Goal: Task Accomplishment & Management: Manage account settings

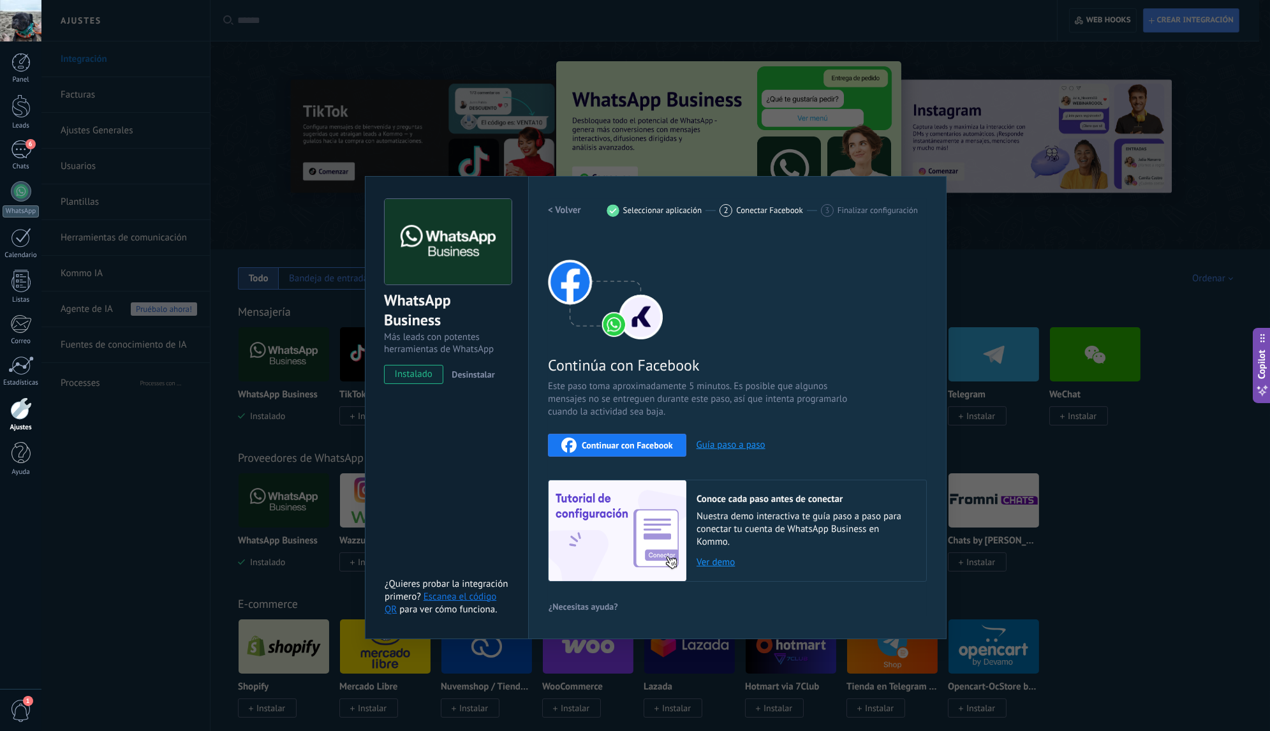
click at [405, 51] on div "WhatsApp Business Más leads con potentes herramientas de WhatsApp instalado Des…" at bounding box center [655, 365] width 1228 height 731
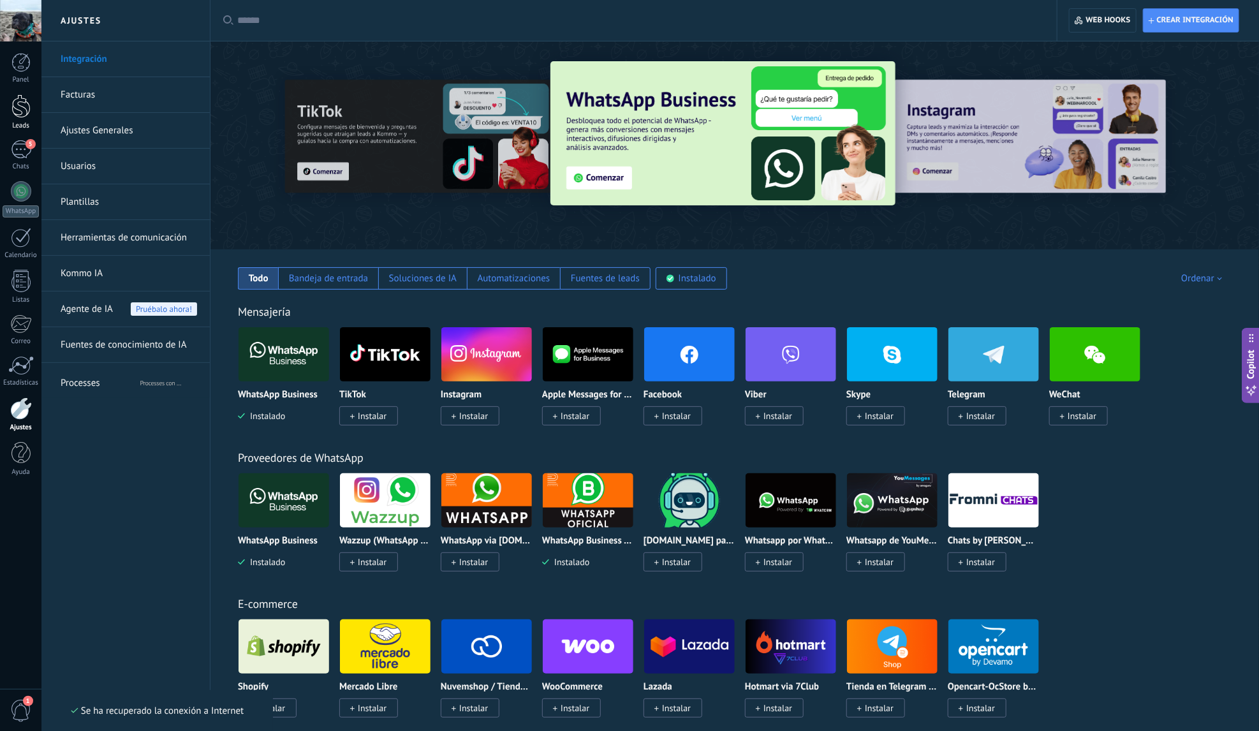
click at [22, 115] on div at bounding box center [20, 106] width 19 height 24
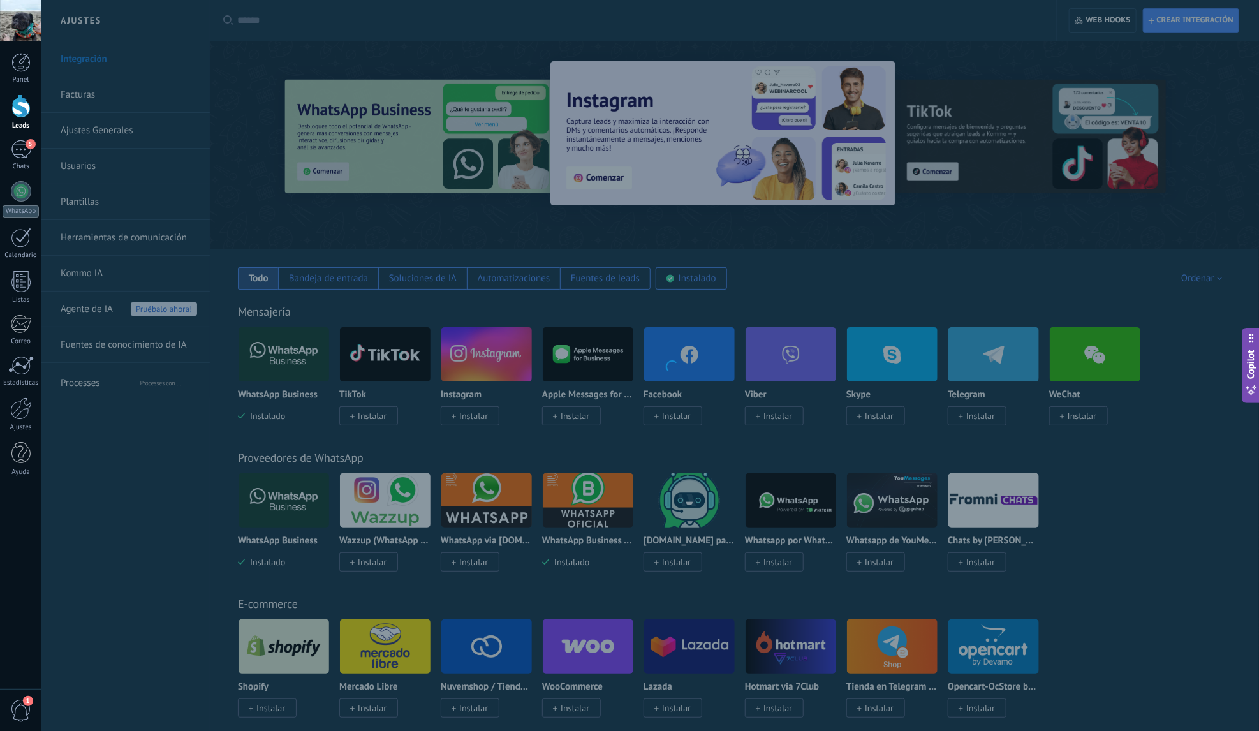
click at [26, 110] on div at bounding box center [20, 106] width 19 height 24
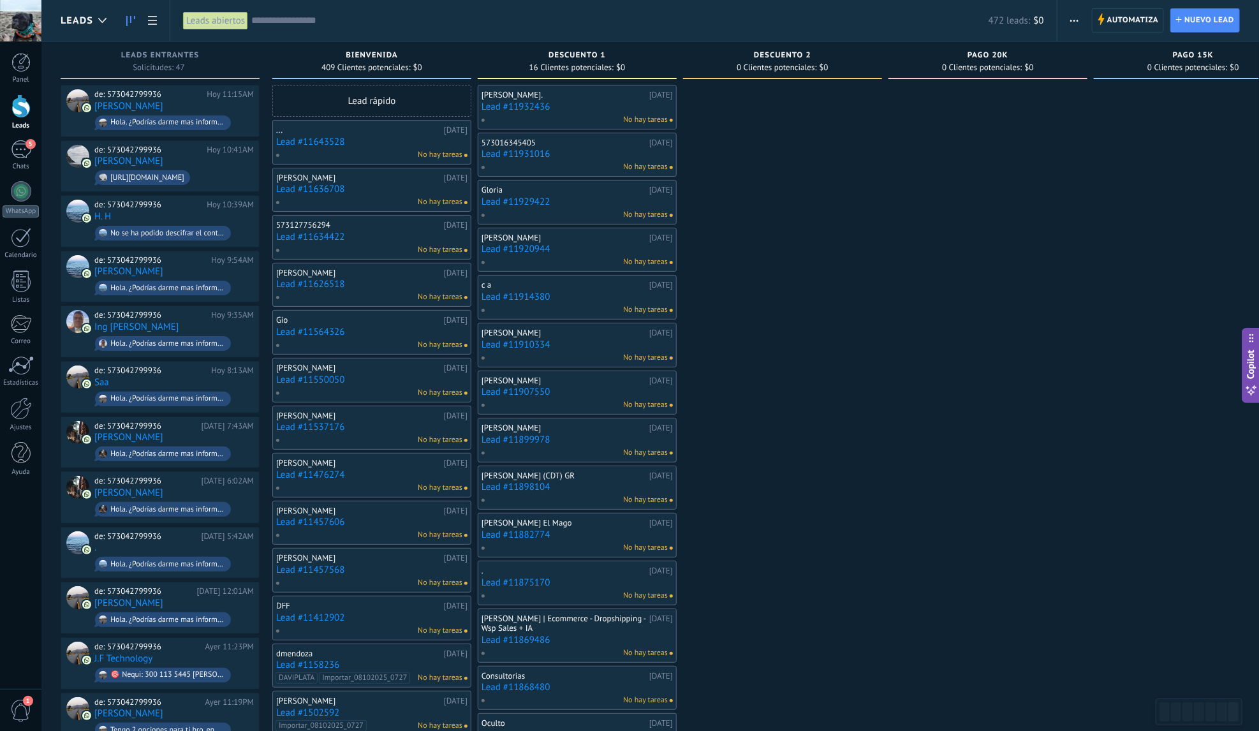
click at [365, 17] on input "text" at bounding box center [619, 20] width 737 height 13
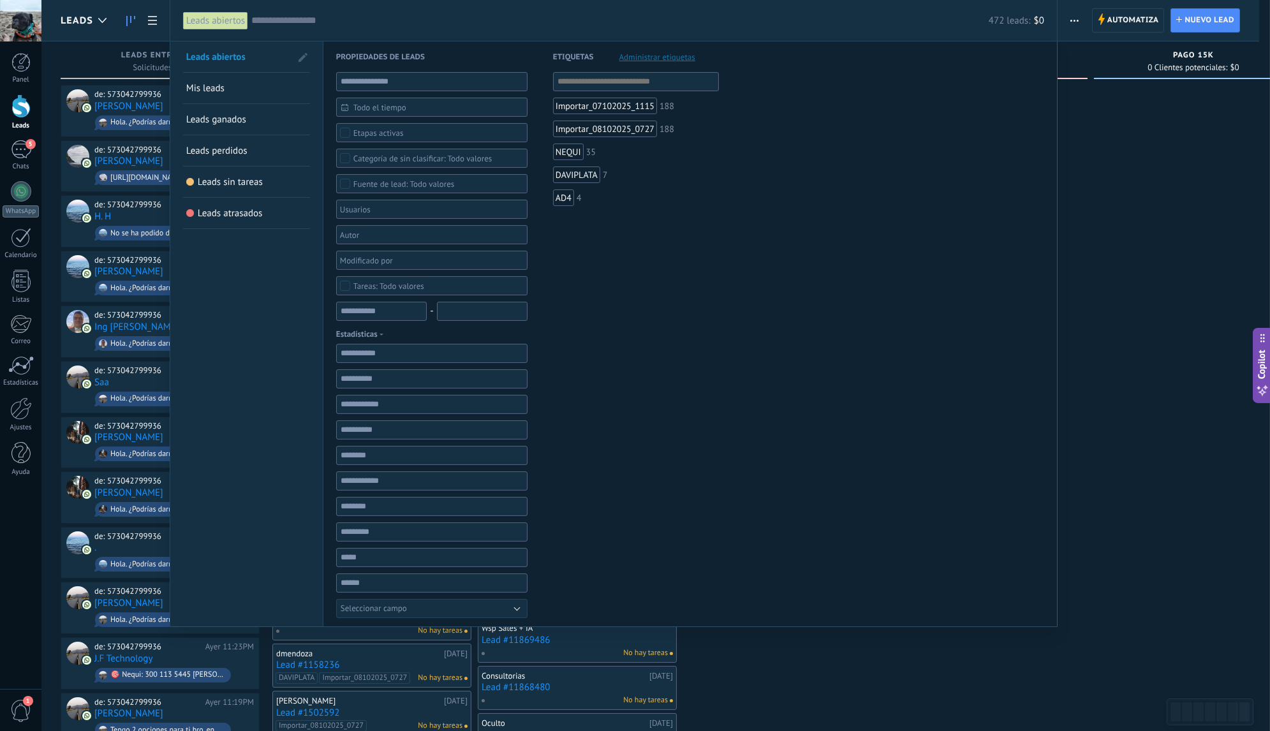
paste input "**********"
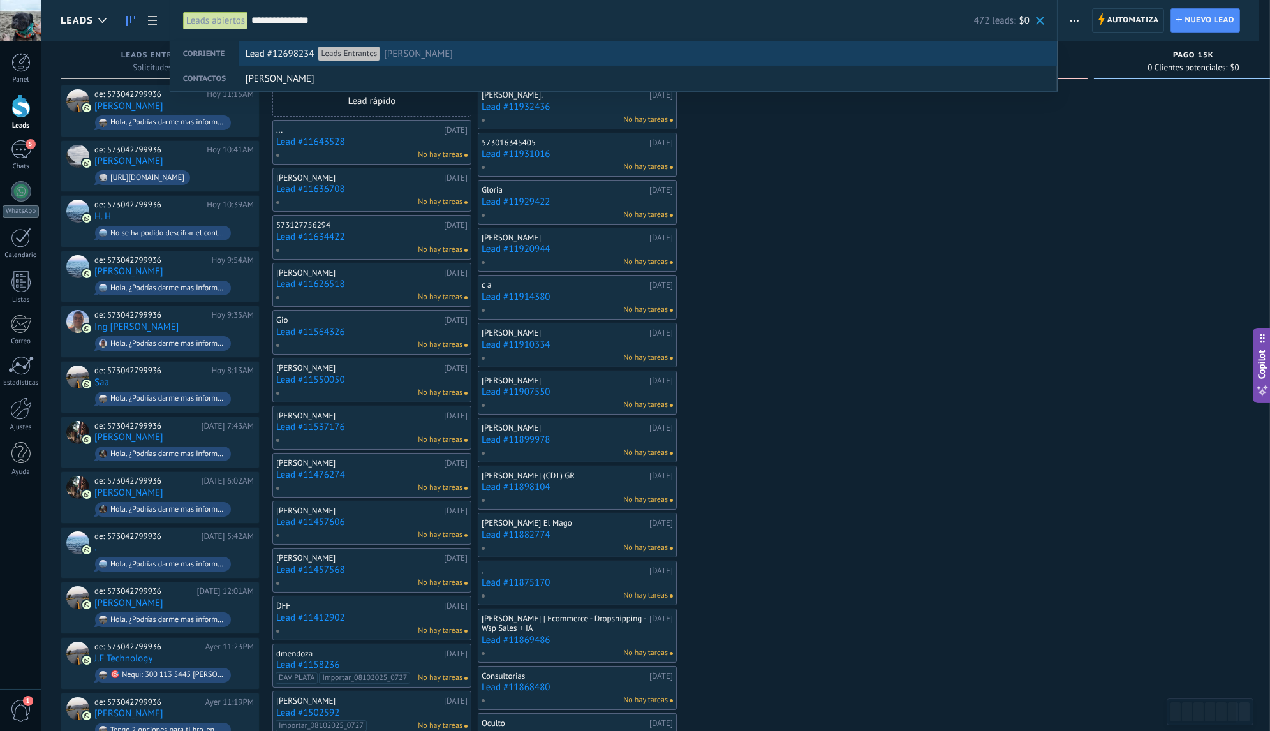
type input "**********"
click at [475, 53] on div "Lead #12698234 Leads Entrantes [PERSON_NAME]" at bounding box center [645, 54] width 798 height 24
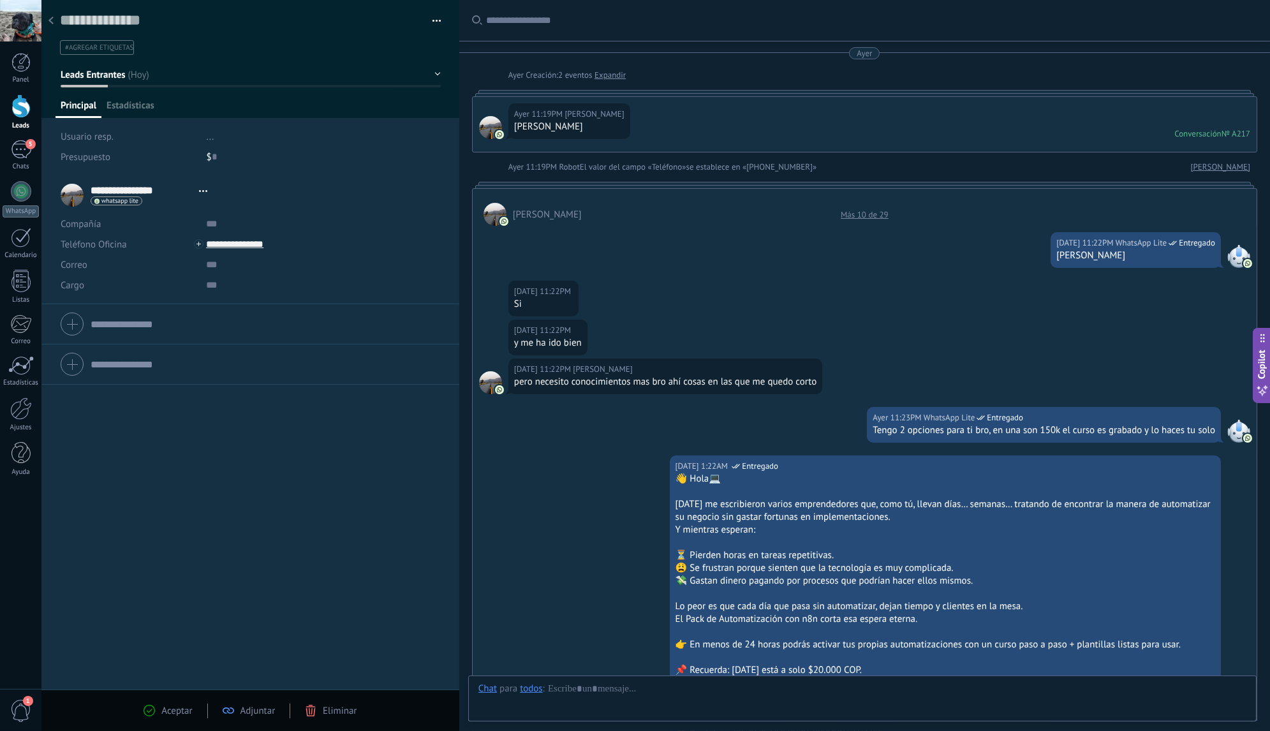
type textarea "**********"
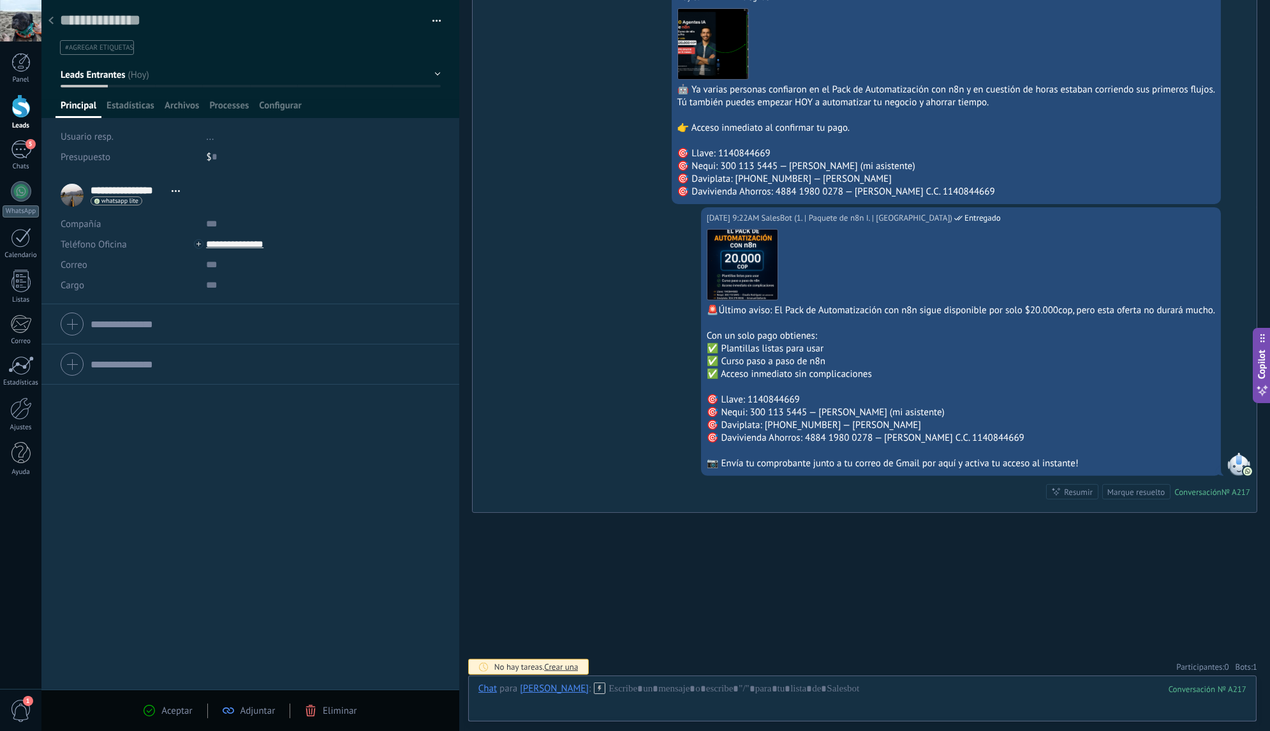
click at [1252, 663] on span "1" at bounding box center [1254, 666] width 4 height 11
click at [1239, 640] on icon at bounding box center [1242, 641] width 10 height 10
click at [145, 80] on button "Leads Entrantes" at bounding box center [251, 74] width 380 height 23
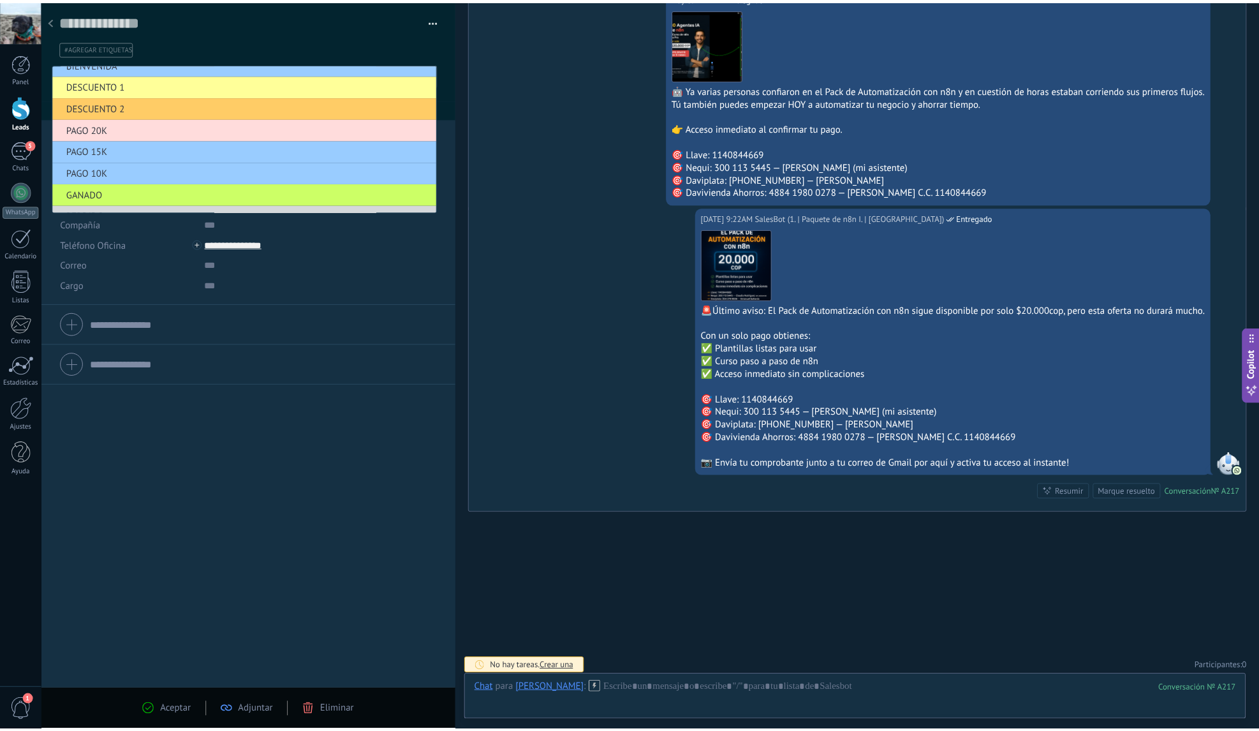
scroll to position [36, 0]
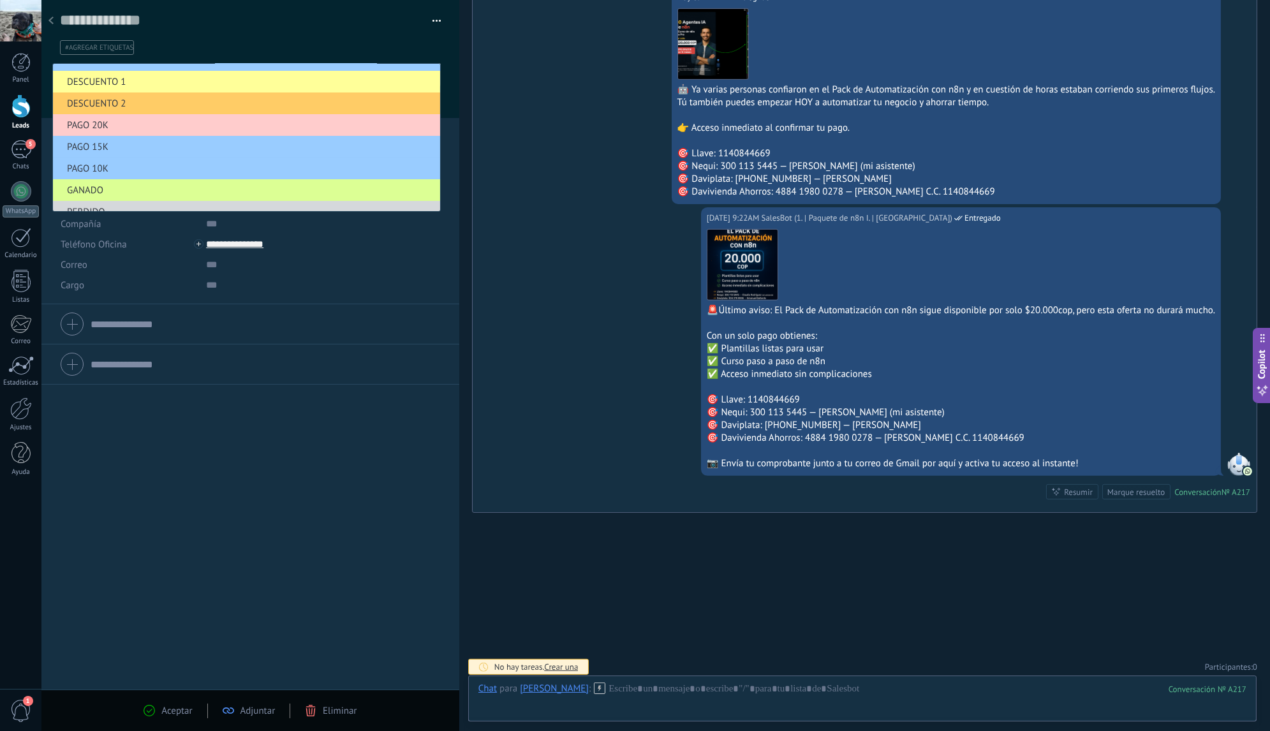
click at [119, 187] on span "GANADO" at bounding box center [244, 190] width 383 height 12
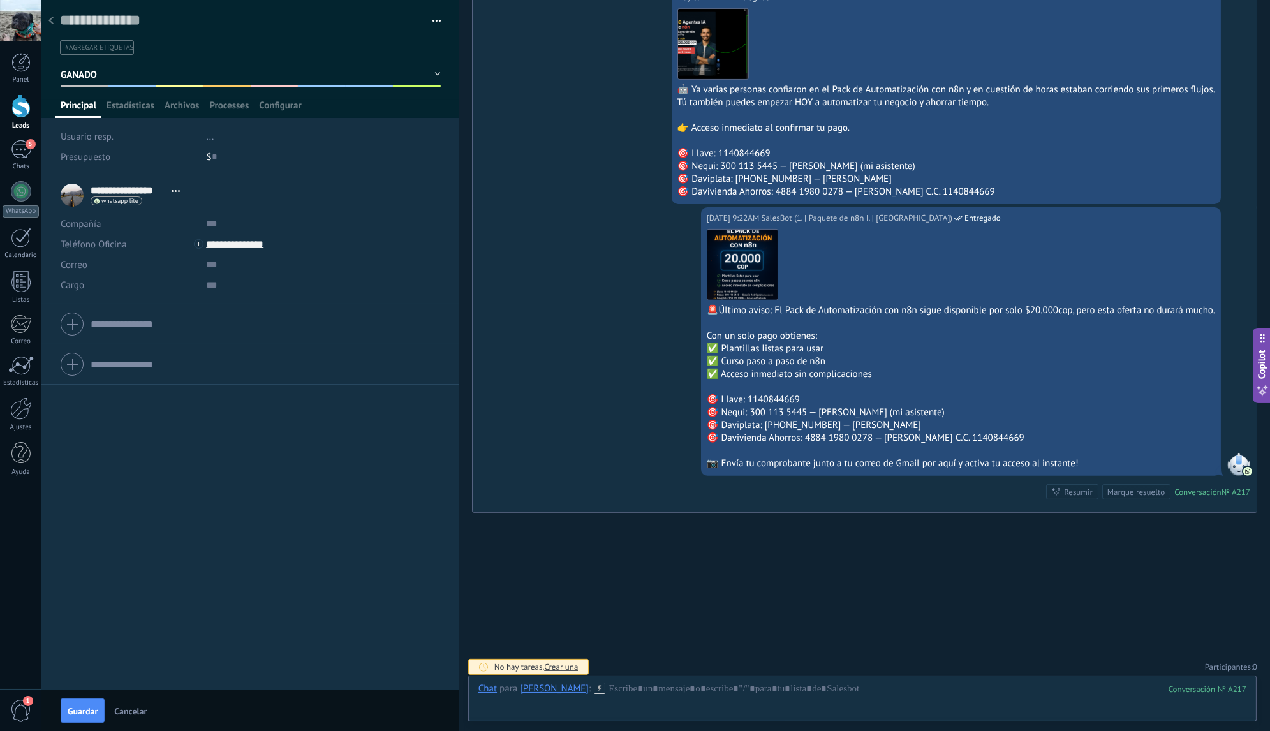
click at [53, 23] on icon at bounding box center [50, 21] width 5 height 8
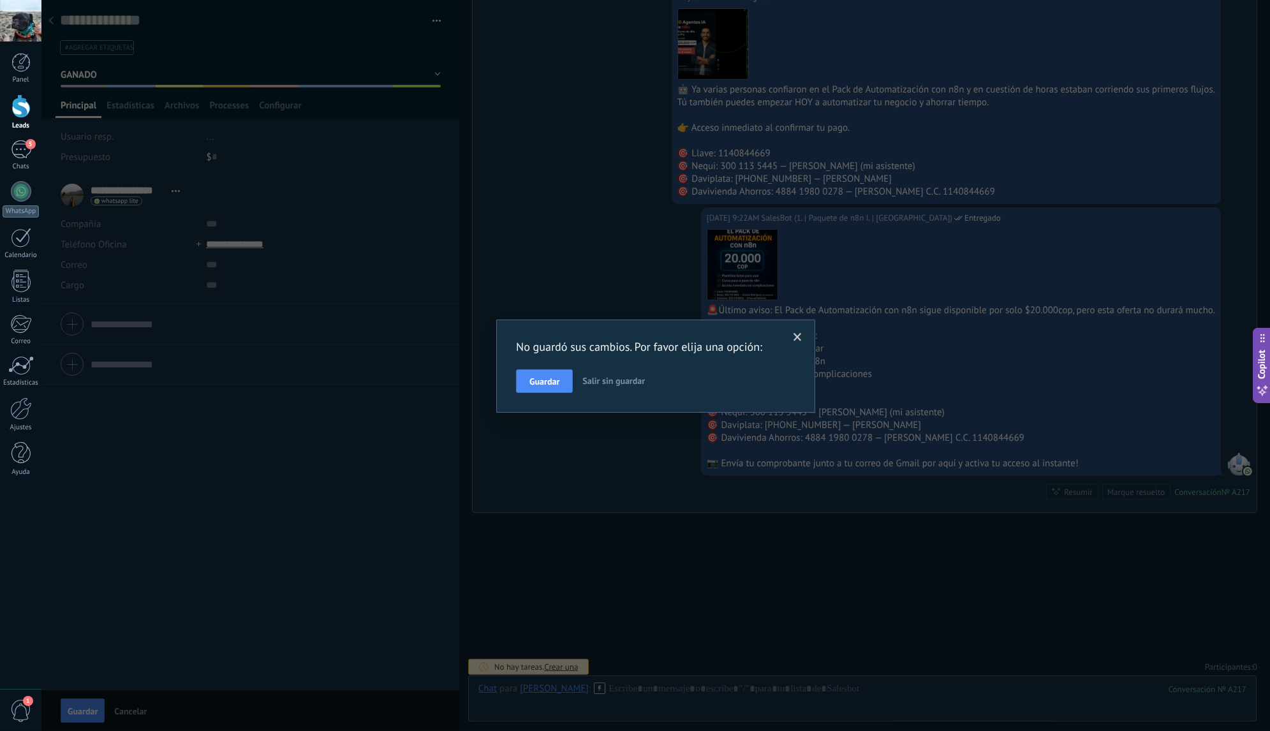
click at [541, 387] on button "Guardar" at bounding box center [544, 381] width 57 height 24
click at [548, 380] on div "No guardó sus cambios. Por favor elija una opción: Guardar Salir sin guardar" at bounding box center [655, 365] width 1228 height 731
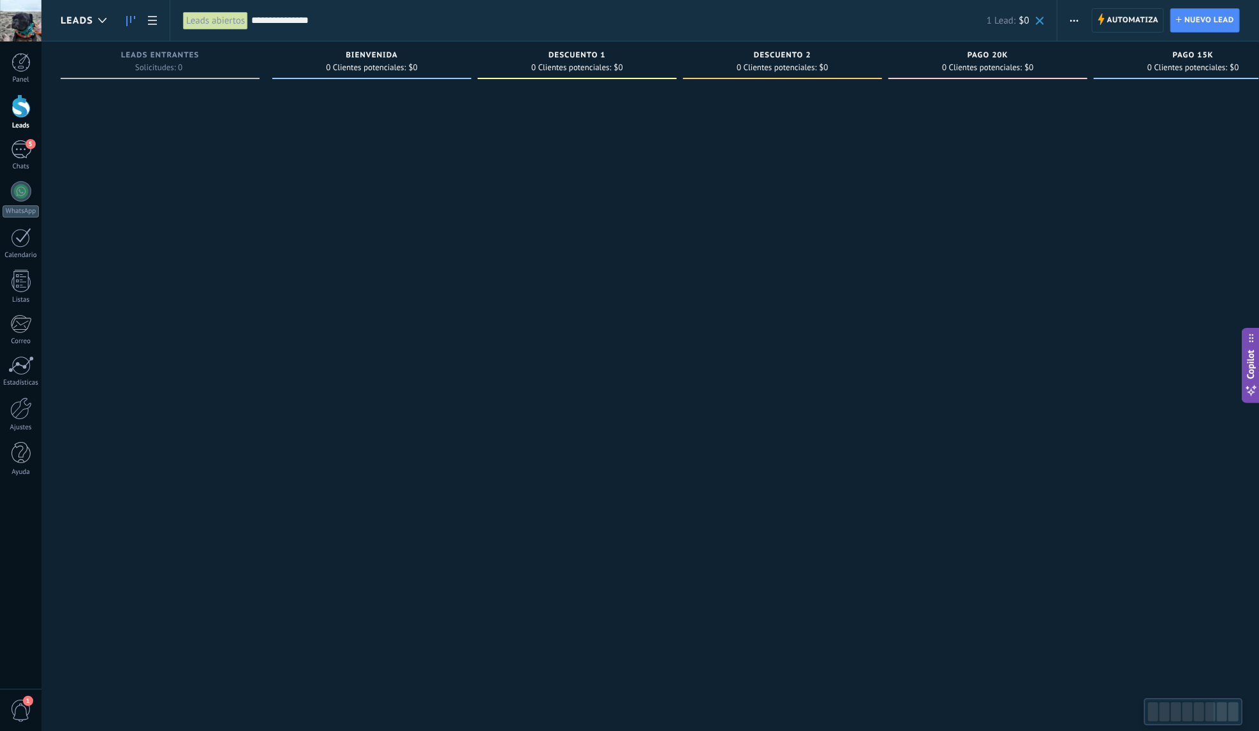
drag, startPoint x: 927, startPoint y: 135, endPoint x: 1122, endPoint y: 134, distance: 194.5
click at [1095, 177] on div "Leads Entrantes Solicitudes: 0 0 0 0 46 0 0 0 46 BIENVENIDA 0 Clientes potencia…" at bounding box center [892, 345] width 1662 height 608
click at [1039, 18] on span at bounding box center [1040, 21] width 8 height 8
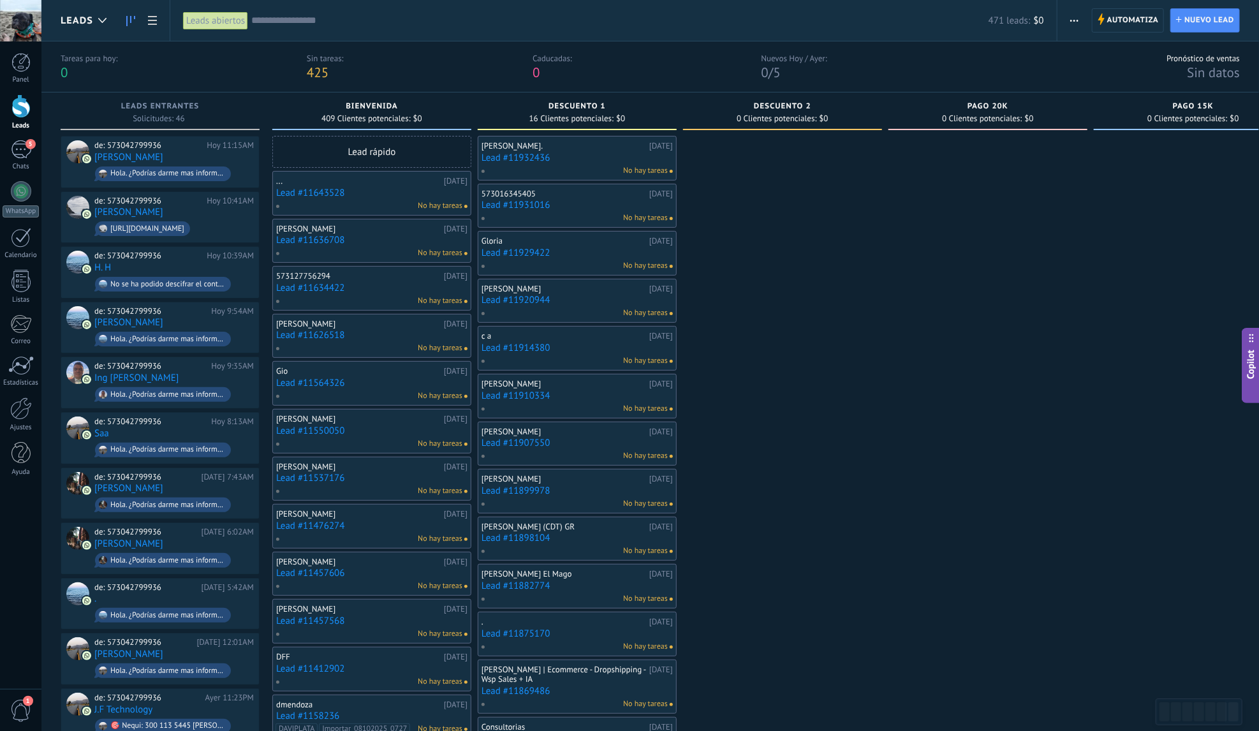
click at [374, 11] on div "471 leads: $0" at bounding box center [647, 20] width 793 height 41
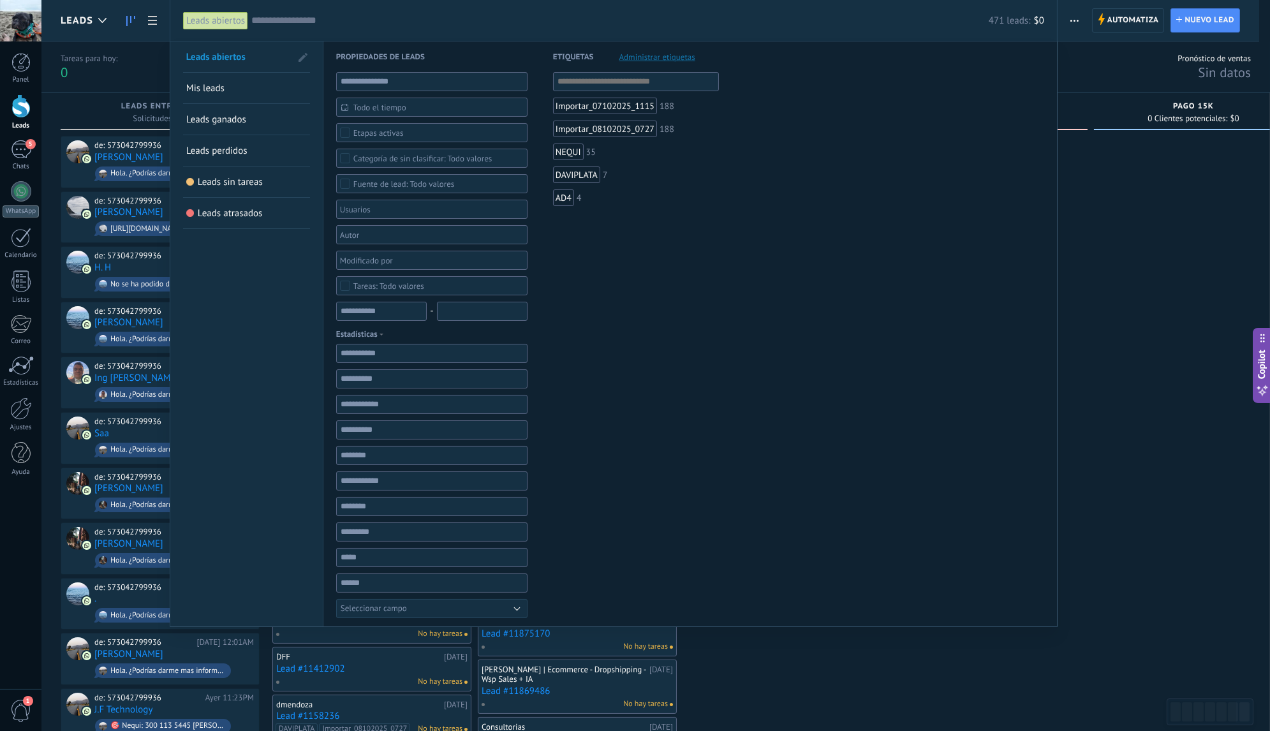
click at [372, 18] on input "text" at bounding box center [619, 20] width 737 height 13
paste input "**********"
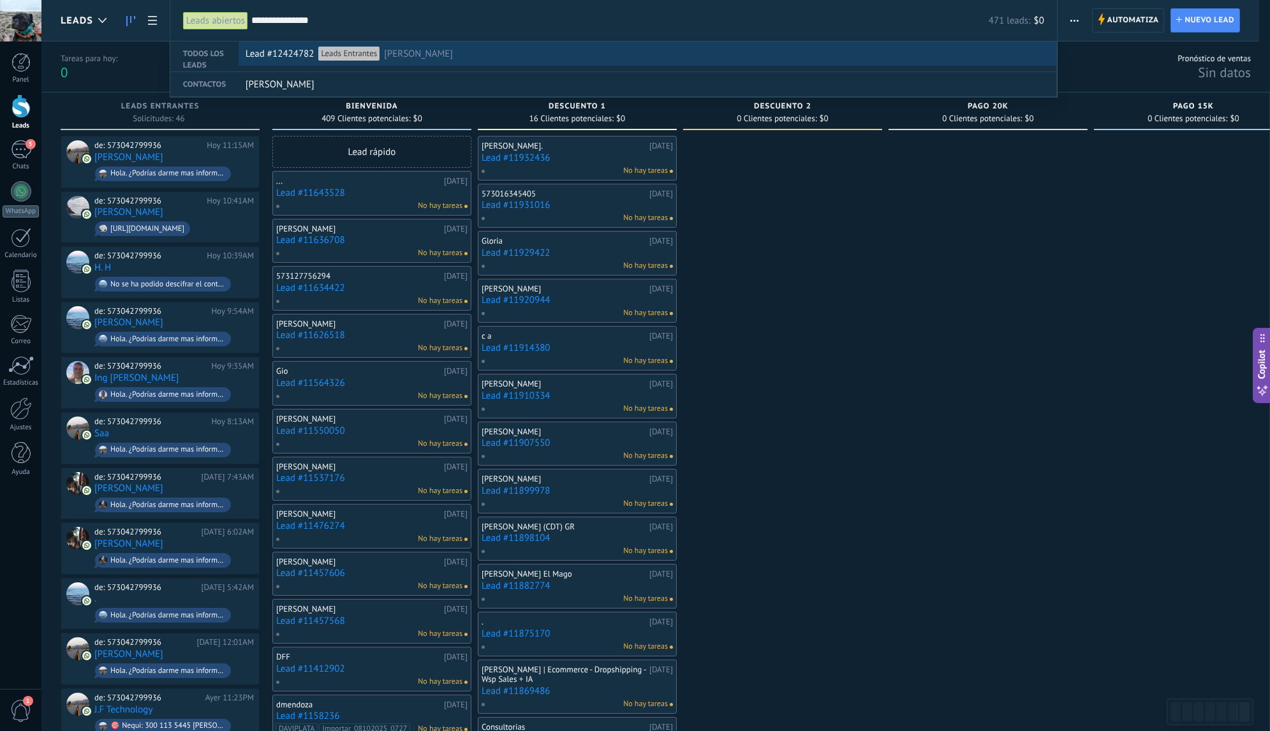
type input "**********"
click at [400, 52] on span "[PERSON_NAME]" at bounding box center [418, 54] width 69 height 24
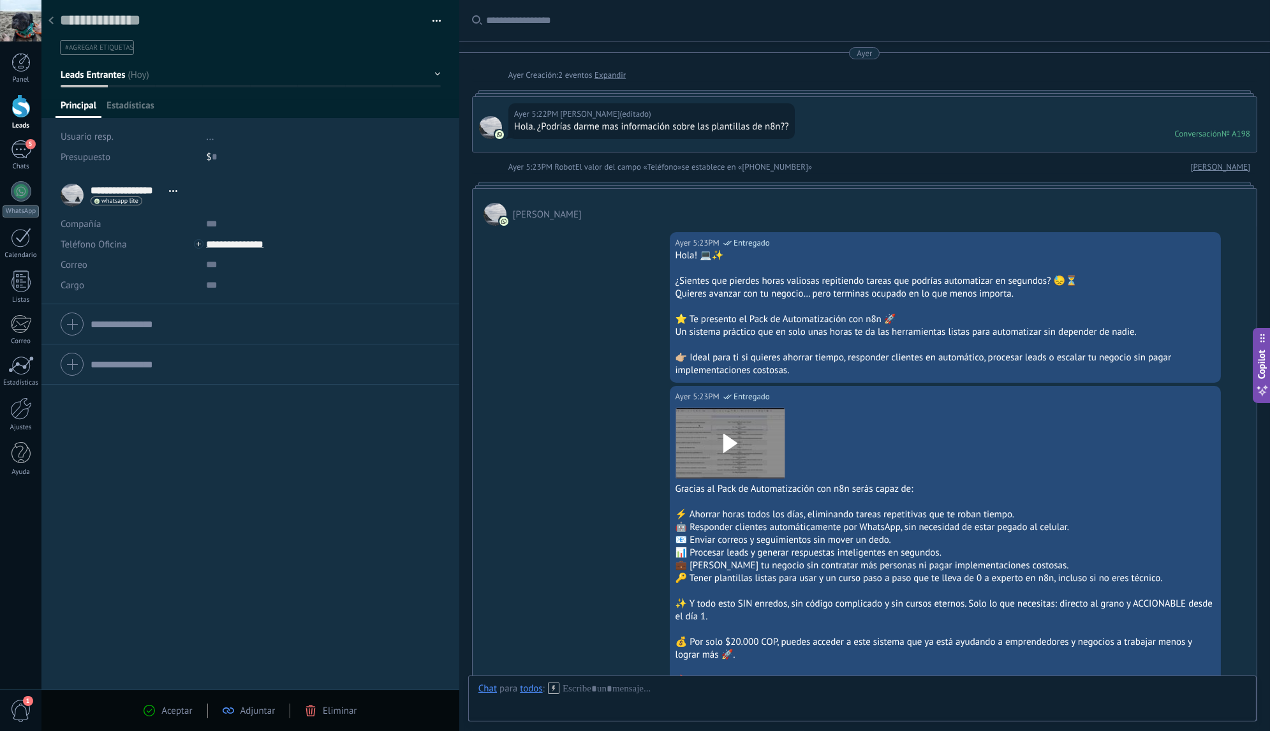
scroll to position [1930, 0]
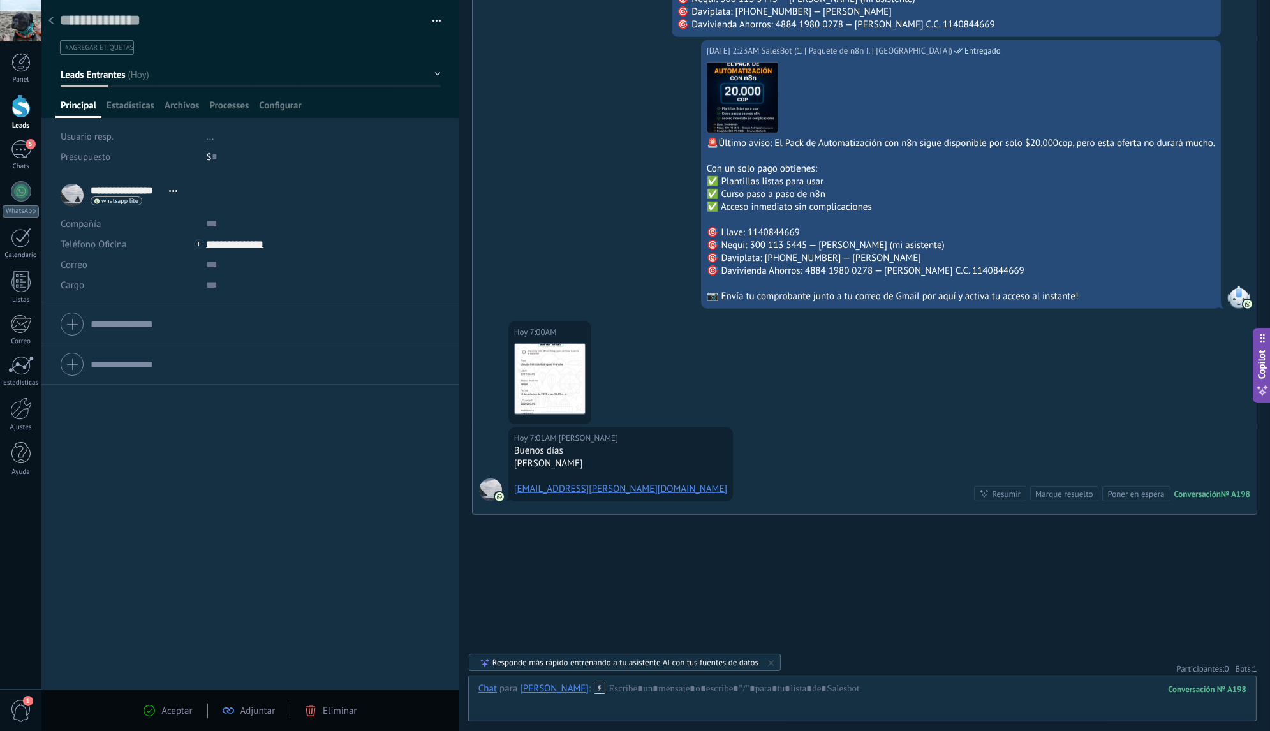
click at [54, 21] on div at bounding box center [51, 21] width 18 height 25
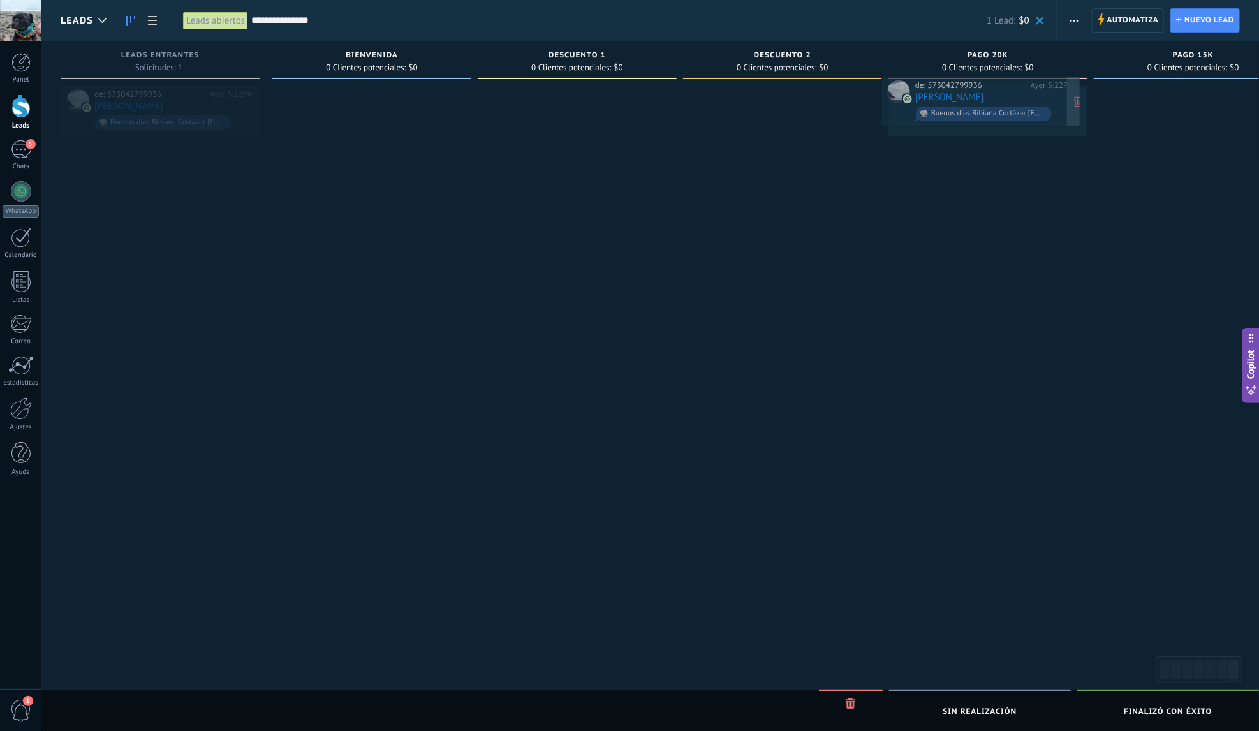
drag, startPoint x: 188, startPoint y: 98, endPoint x: 1009, endPoint y: 89, distance: 820.7
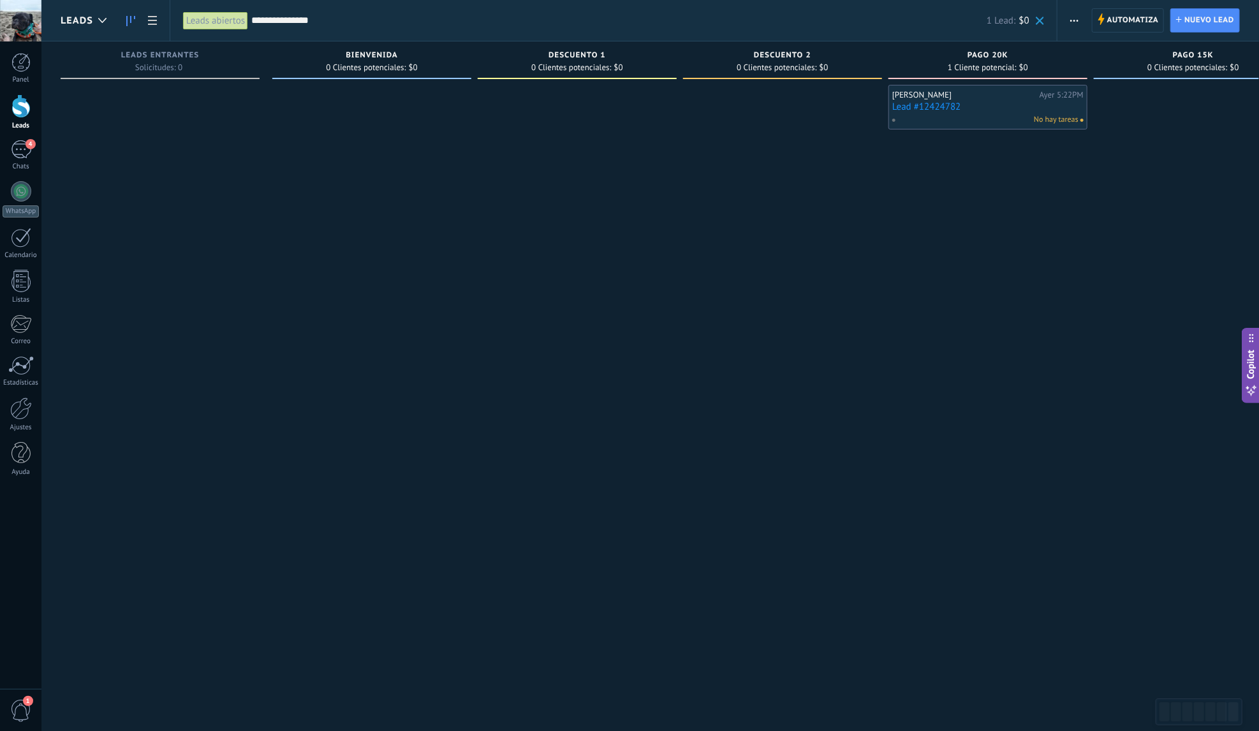
click at [986, 98] on div "[PERSON_NAME]" at bounding box center [964, 95] width 144 height 10
click at [978, 103] on link "Lead #12424782" at bounding box center [987, 106] width 191 height 11
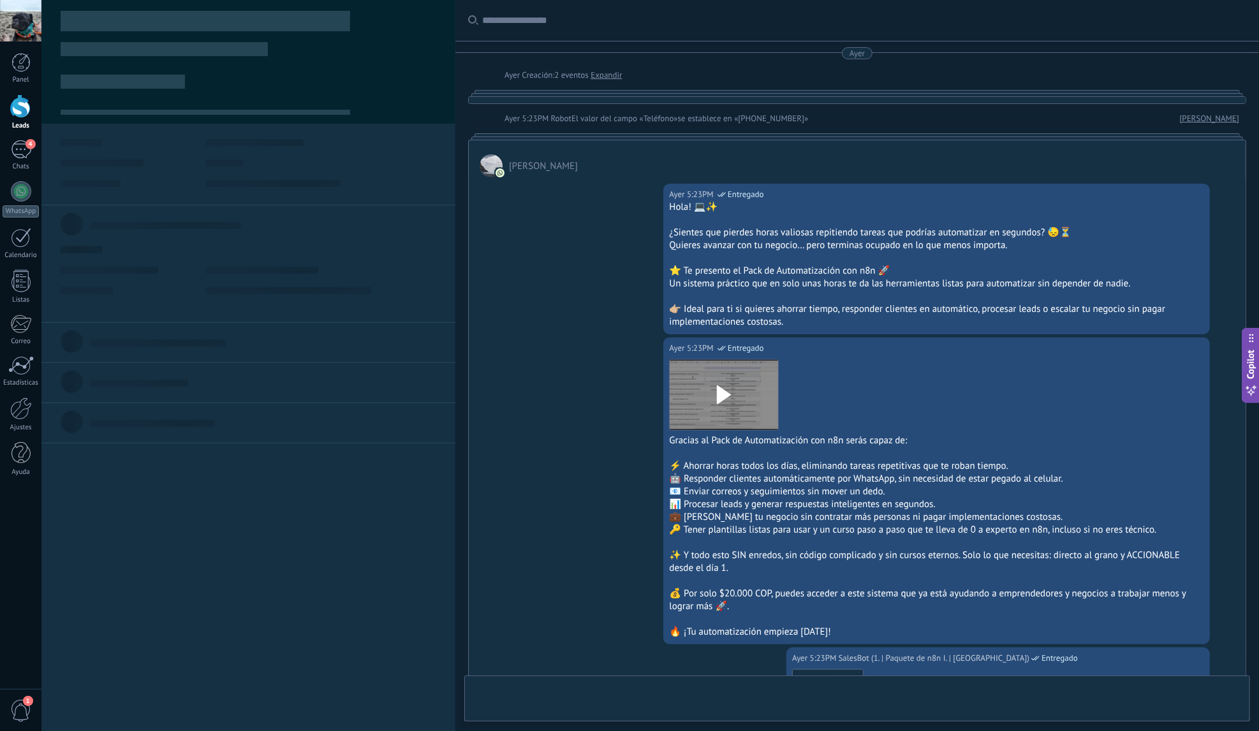
type textarea "**********"
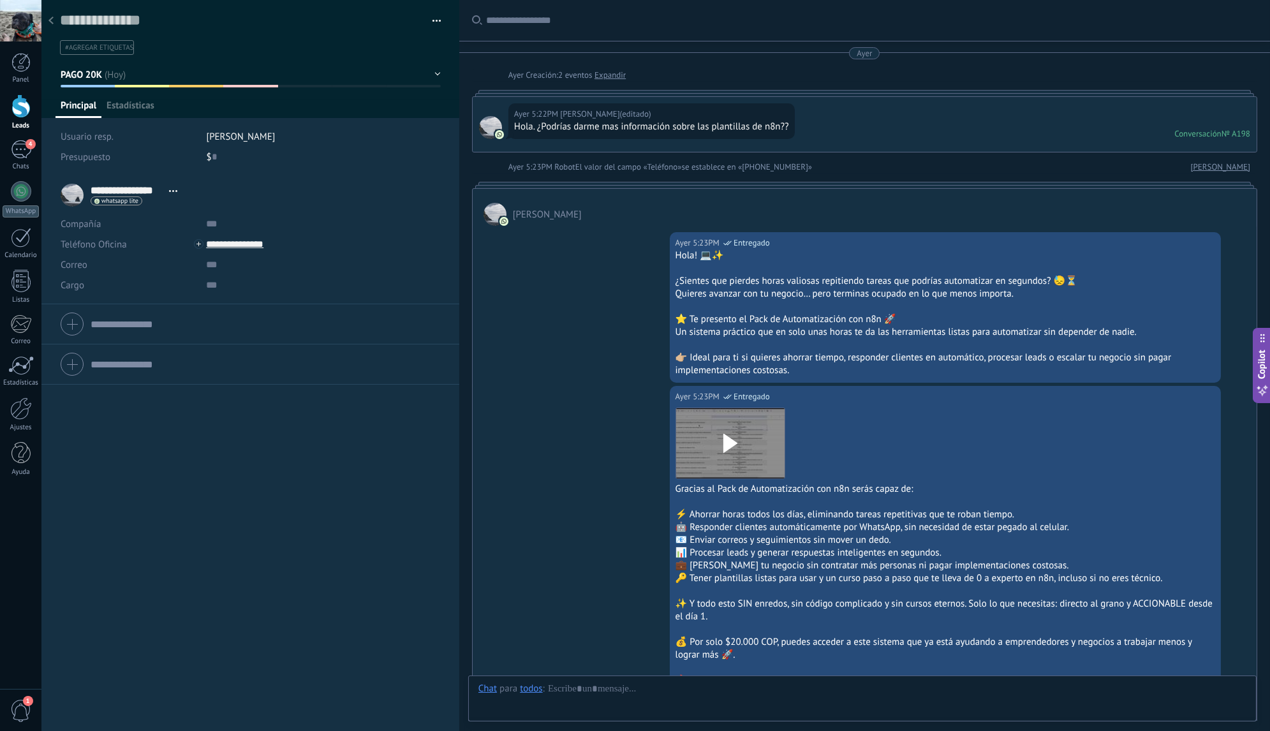
scroll to position [19, 0]
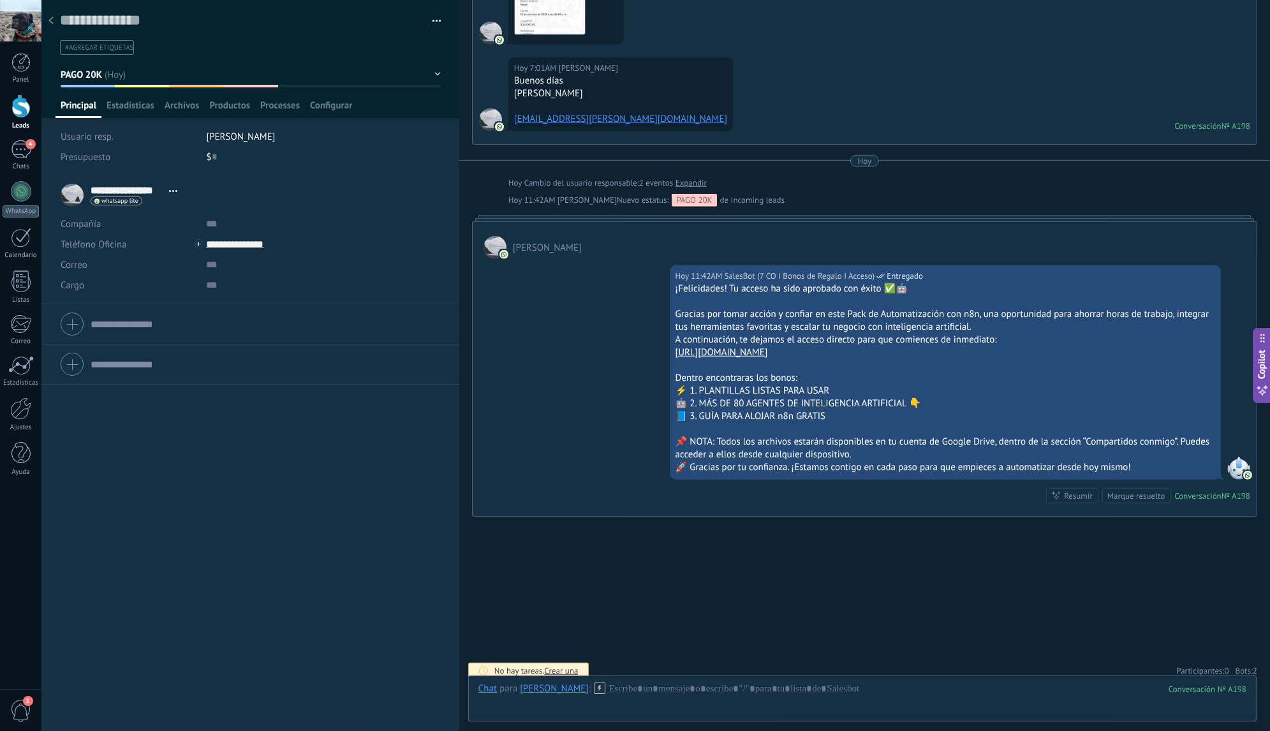
click at [1252, 665] on span "2" at bounding box center [1254, 670] width 4 height 11
click at [1242, 640] on icon at bounding box center [1242, 645] width 10 height 10
click at [1240, 640] on icon at bounding box center [1242, 645] width 10 height 10
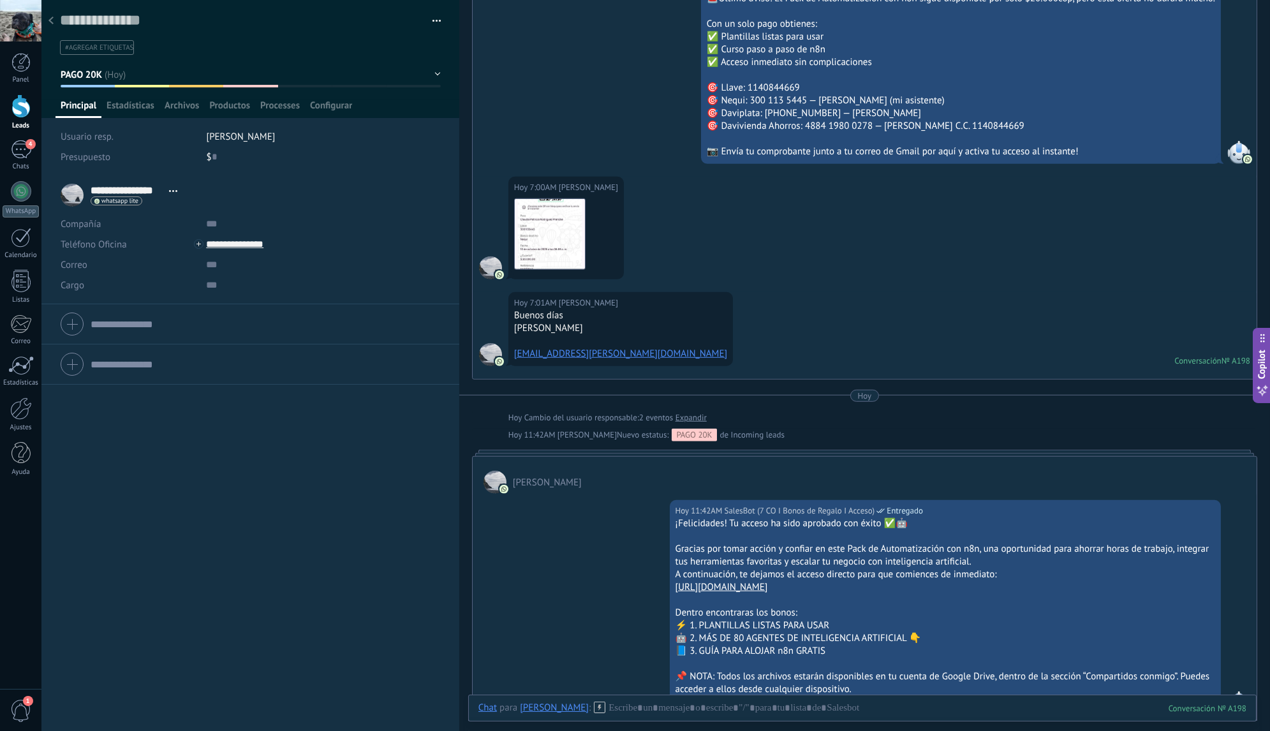
scroll to position [2048, 0]
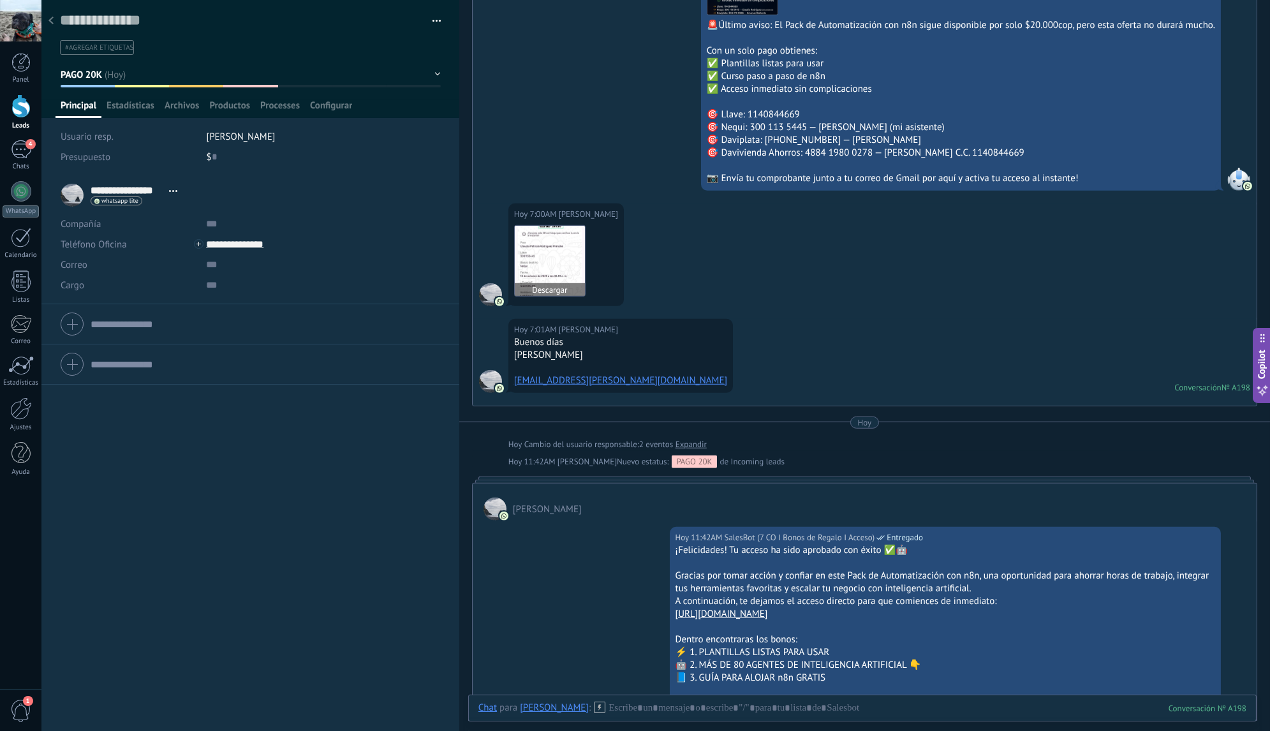
click at [569, 249] on img at bounding box center [550, 261] width 70 height 70
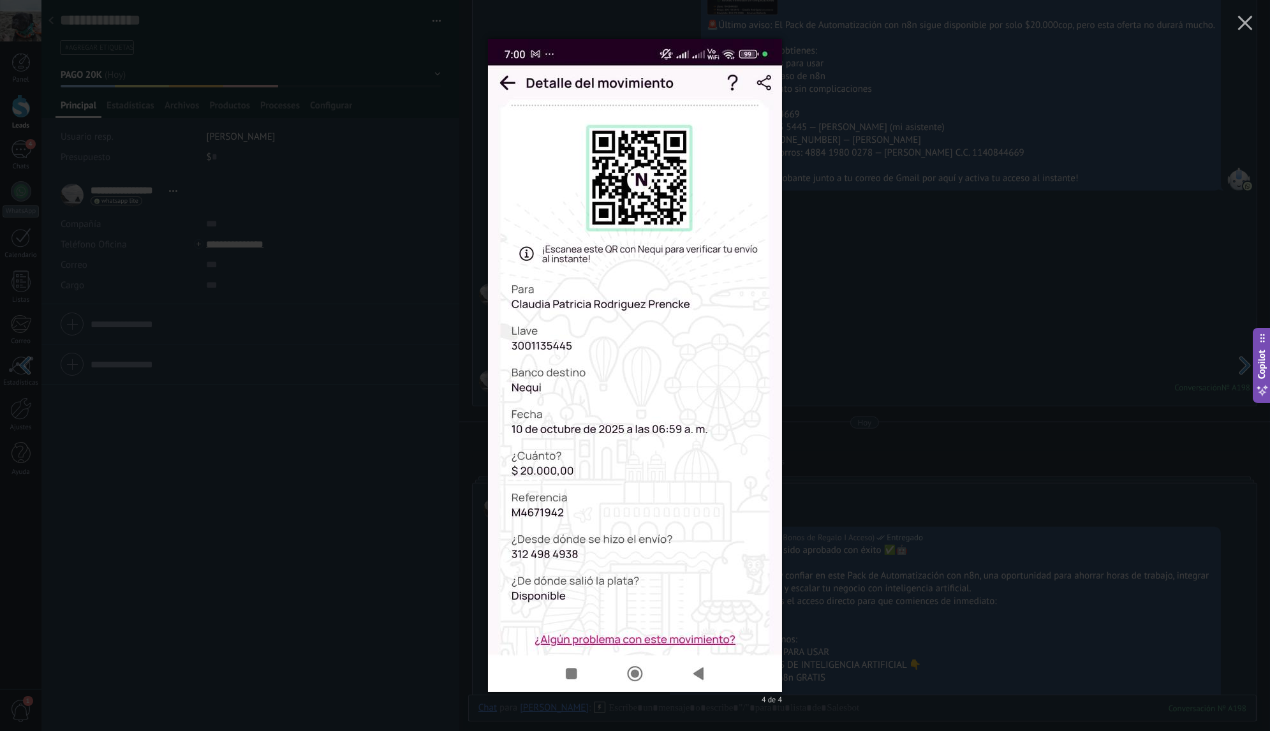
click at [869, 272] on div "4 de 4" at bounding box center [635, 365] width 1270 height 731
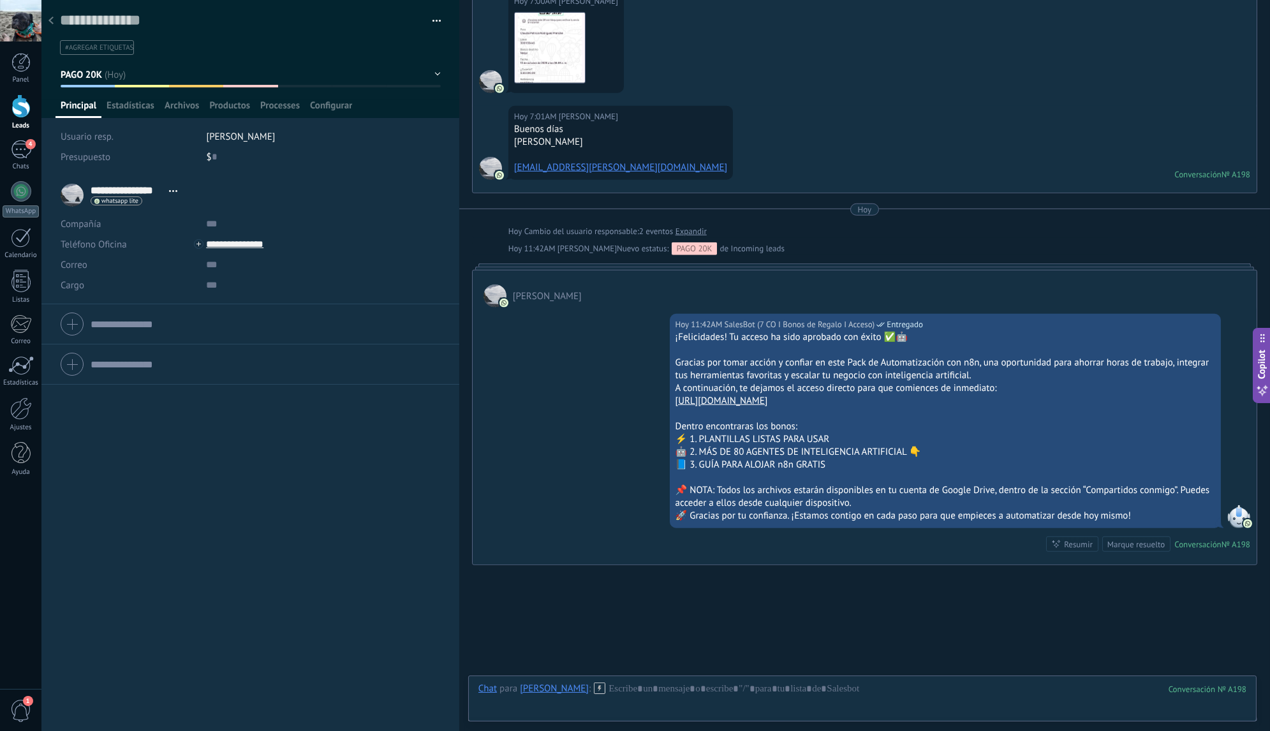
scroll to position [2309, 0]
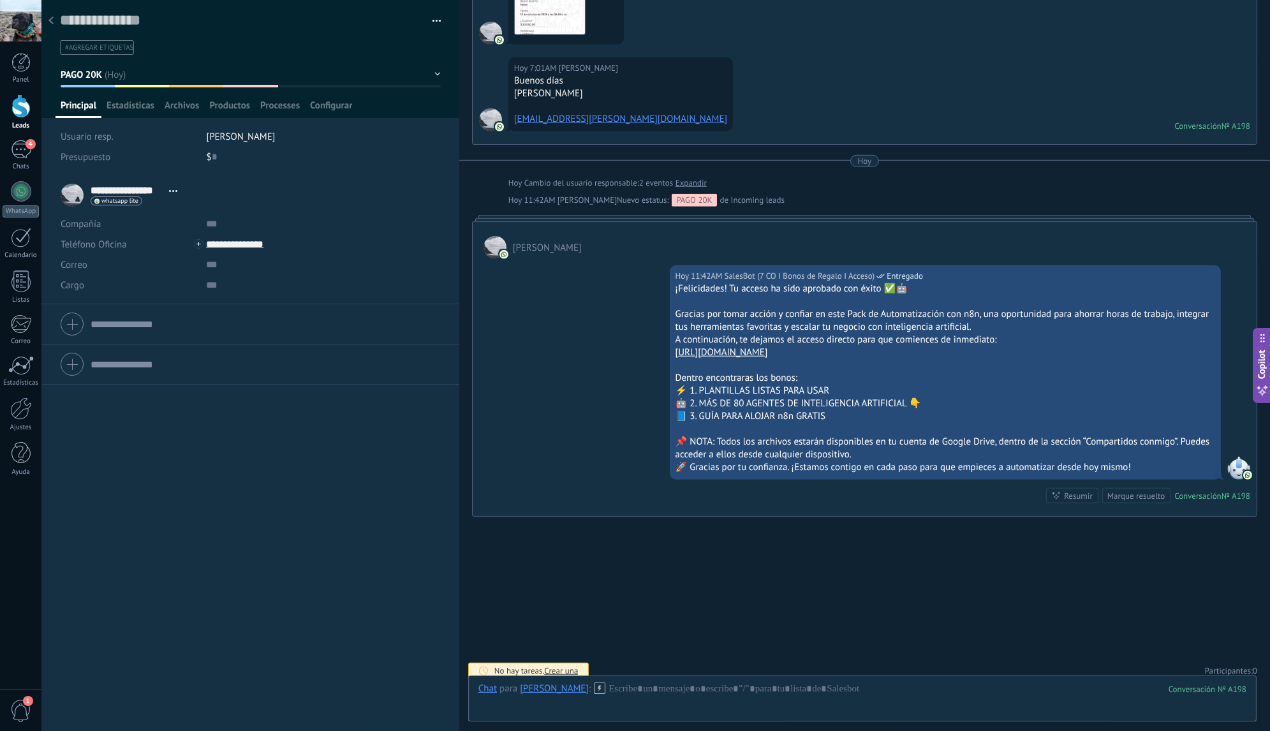
click at [52, 24] on use at bounding box center [50, 21] width 5 height 8
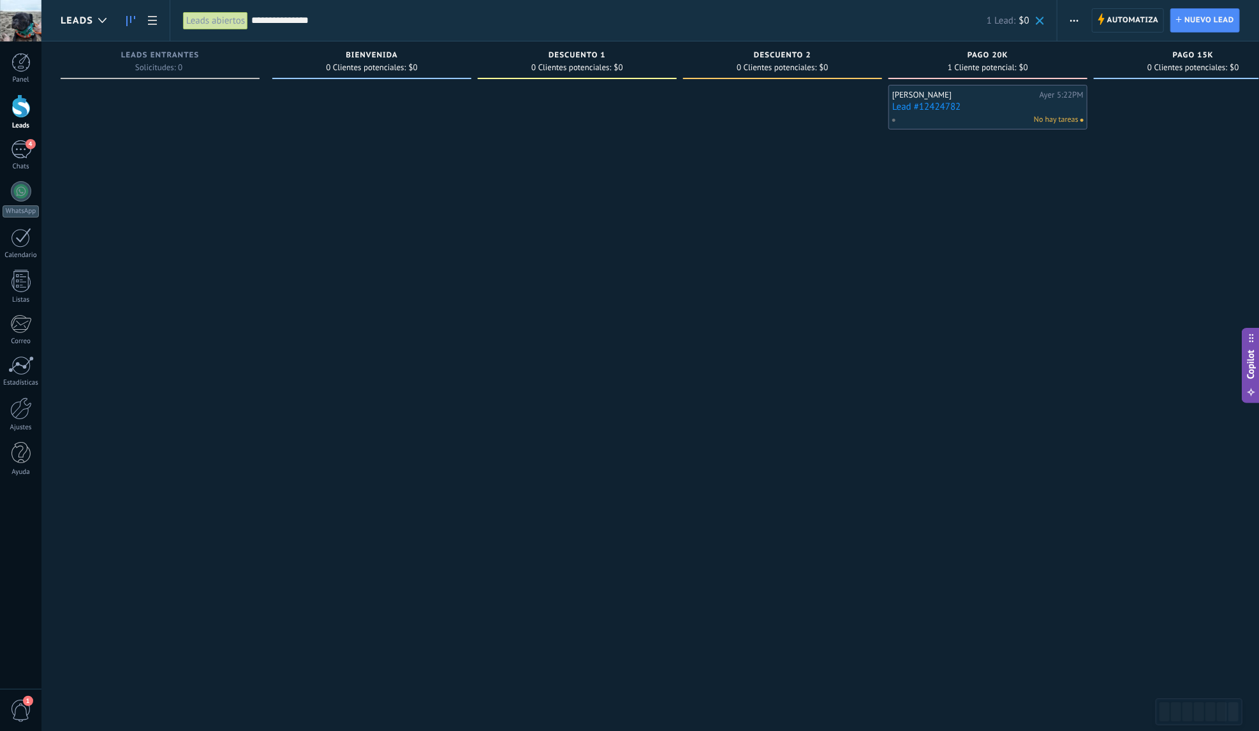
click at [1046, 18] on div "**********" at bounding box center [614, 20] width 888 height 41
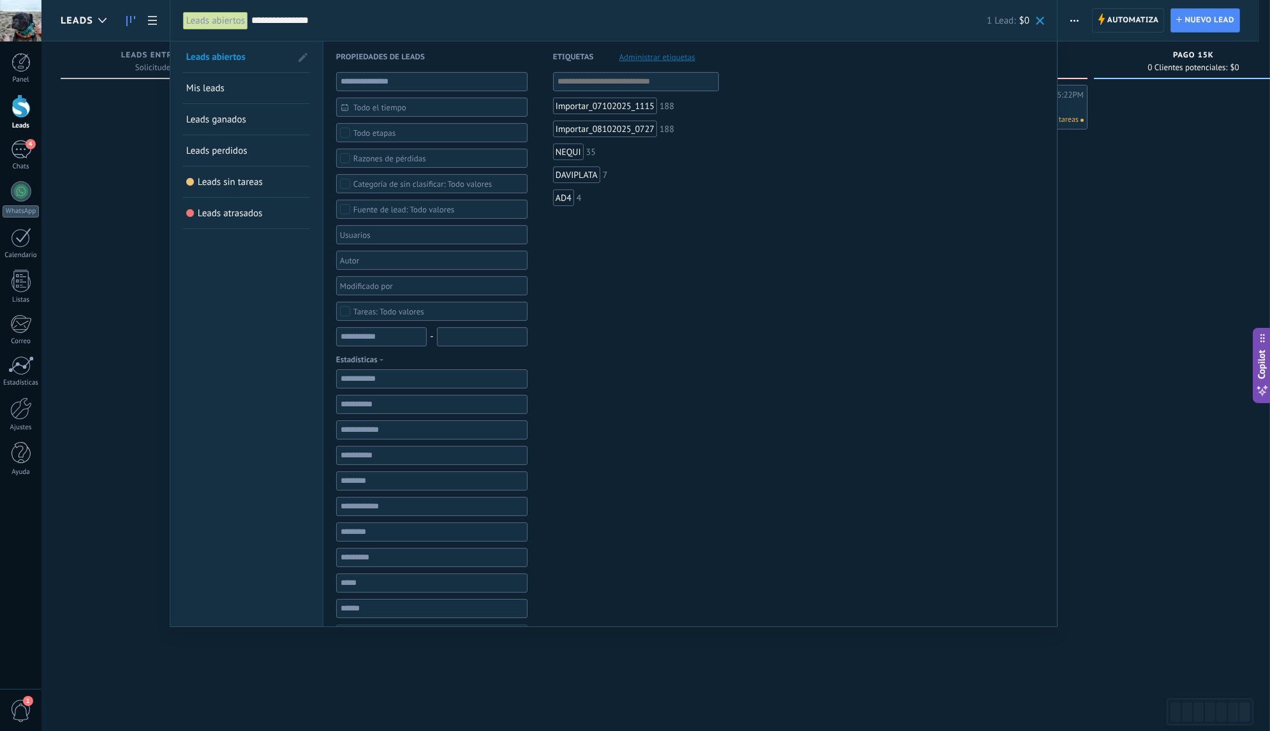
click at [1044, 19] on span at bounding box center [1040, 21] width 8 height 8
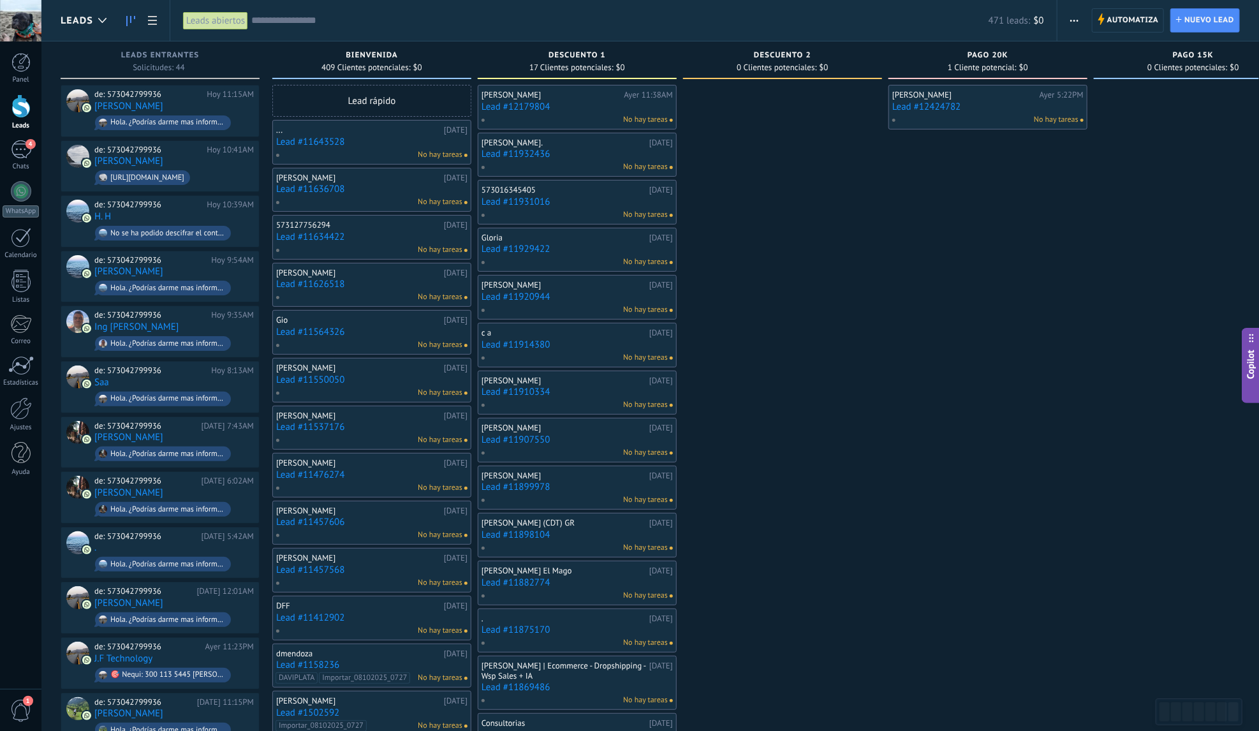
click at [457, 18] on input "text" at bounding box center [619, 20] width 737 height 13
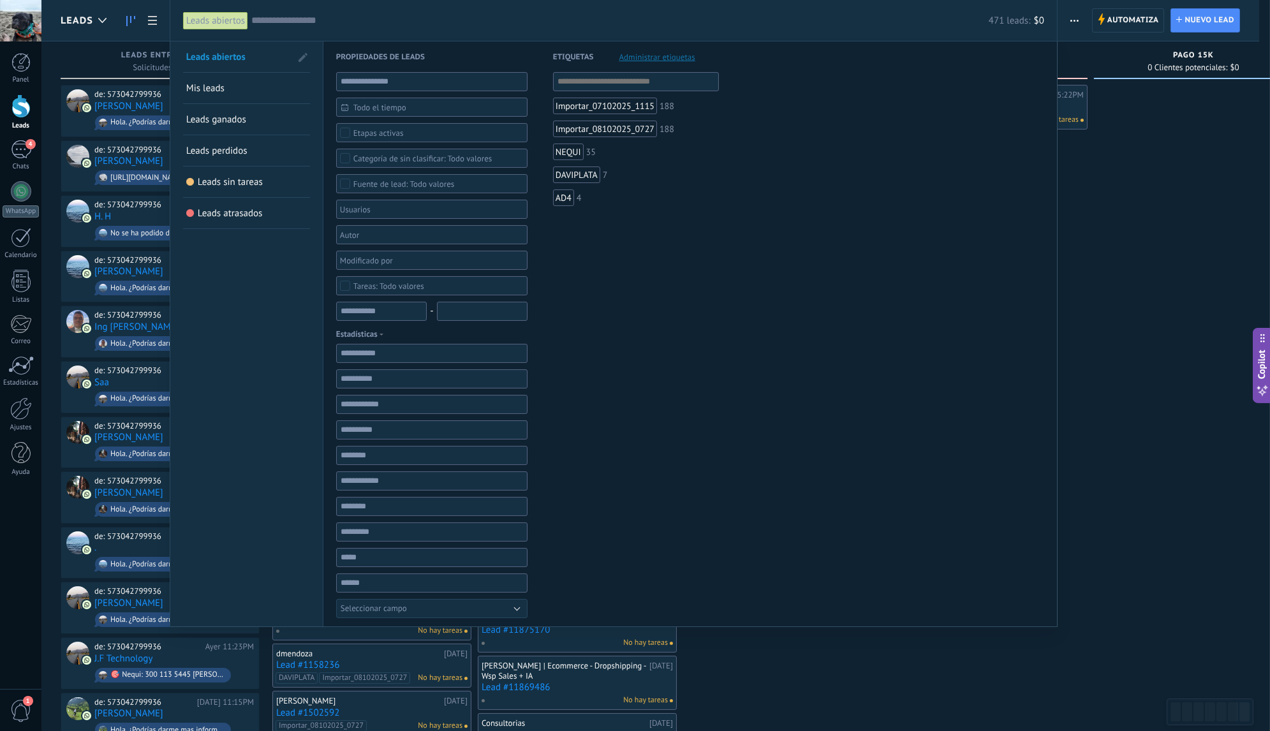
paste input "**********"
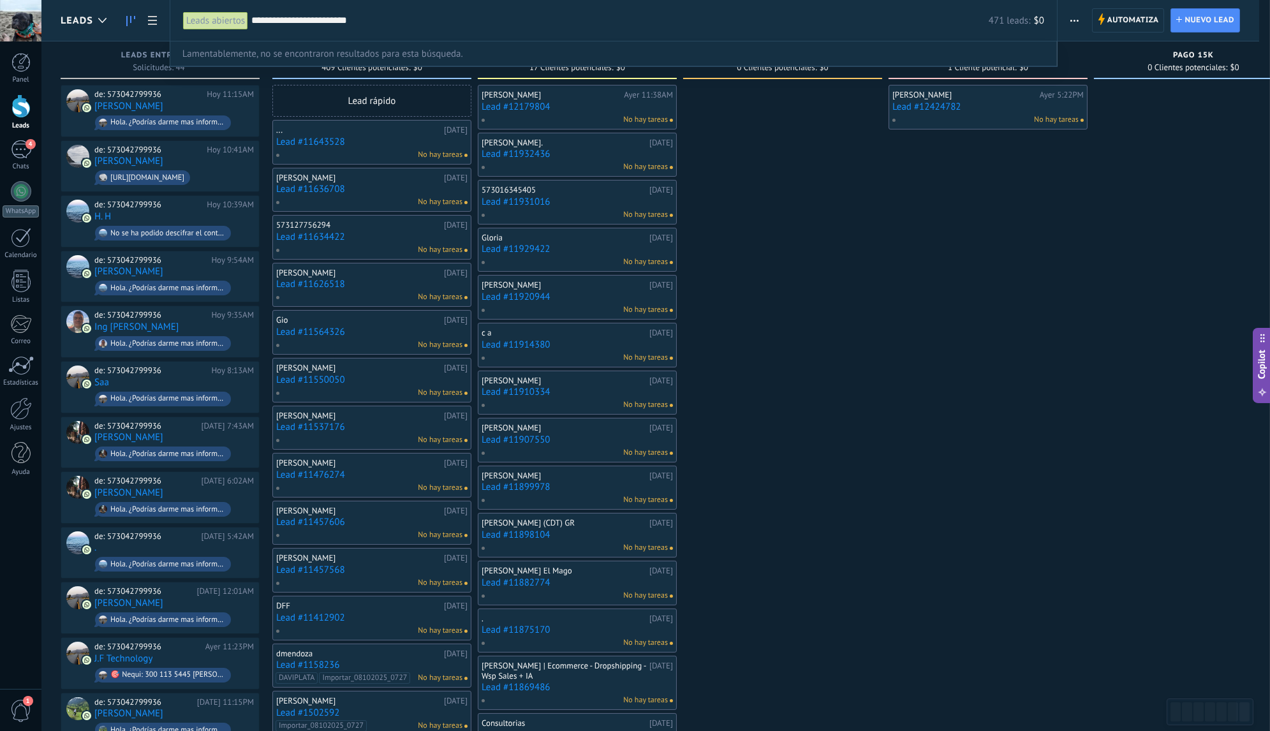
click at [390, 22] on input "**********" at bounding box center [619, 20] width 737 height 13
paste input "text"
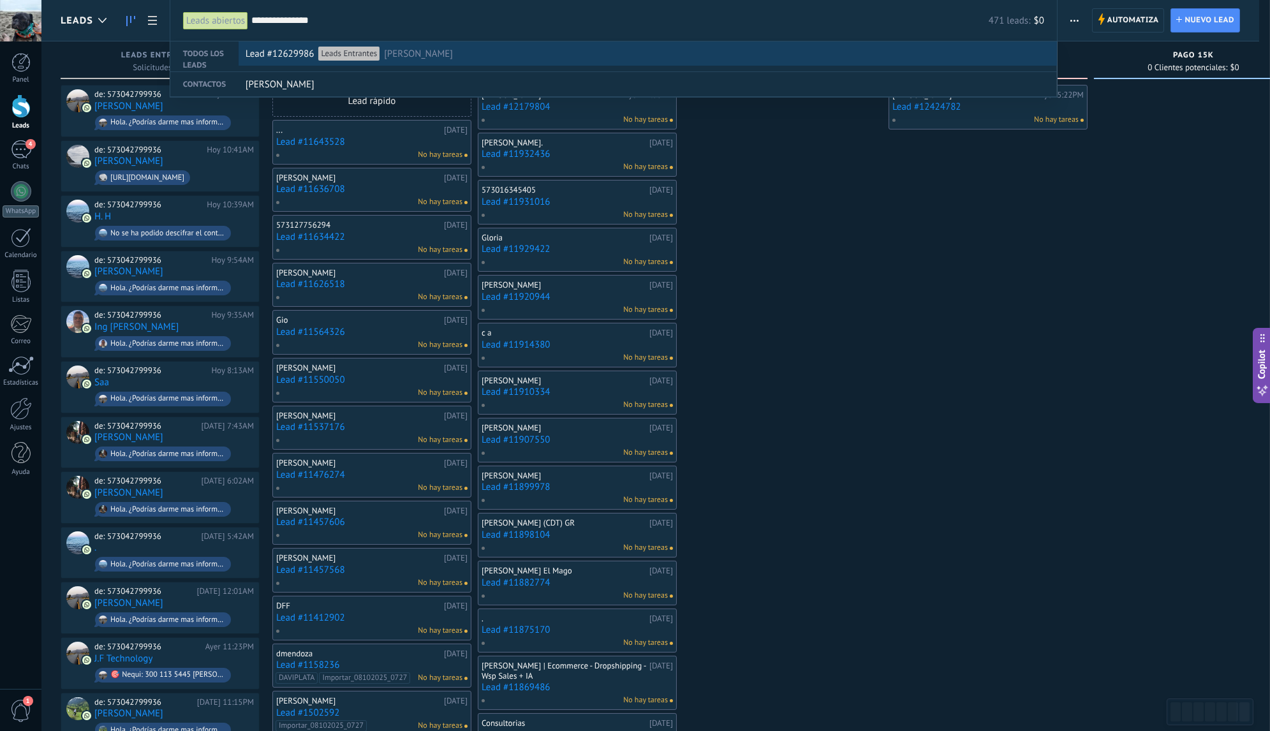
type input "**********"
click at [431, 50] on span "[PERSON_NAME]" at bounding box center [418, 54] width 69 height 24
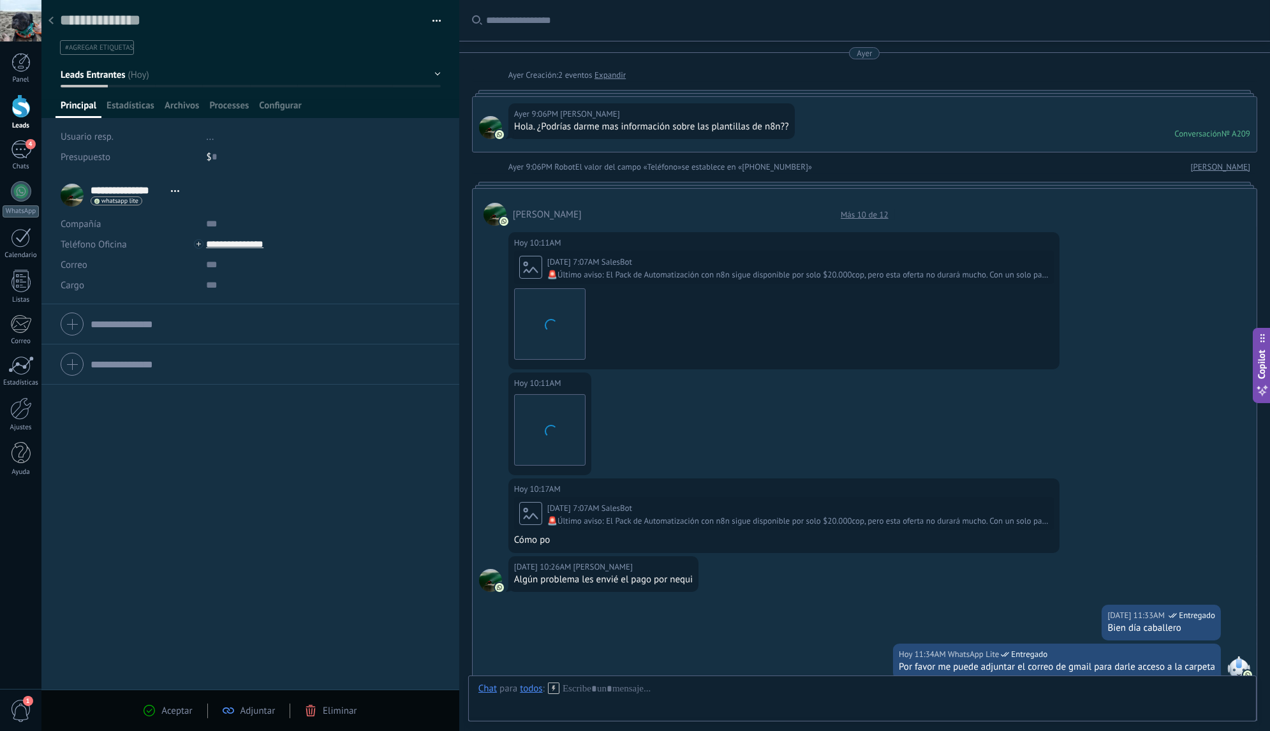
scroll to position [364, 0]
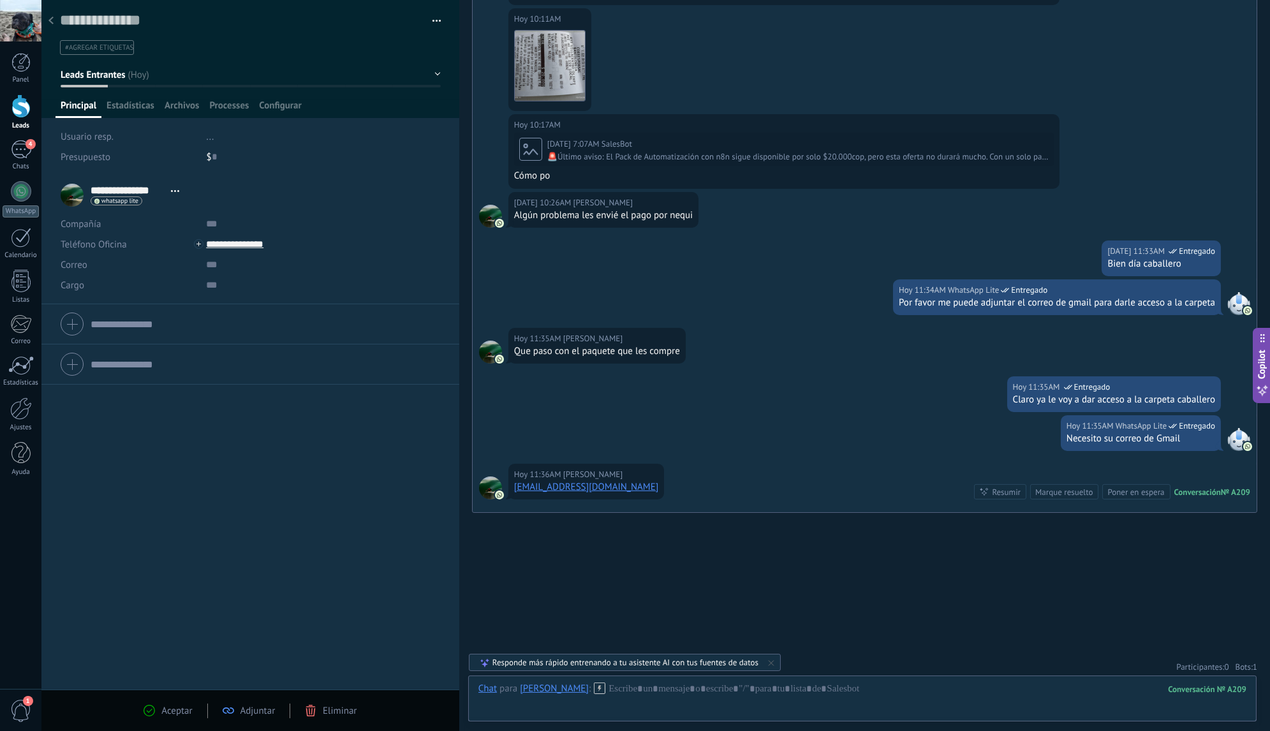
click at [50, 19] on use at bounding box center [50, 21] width 5 height 8
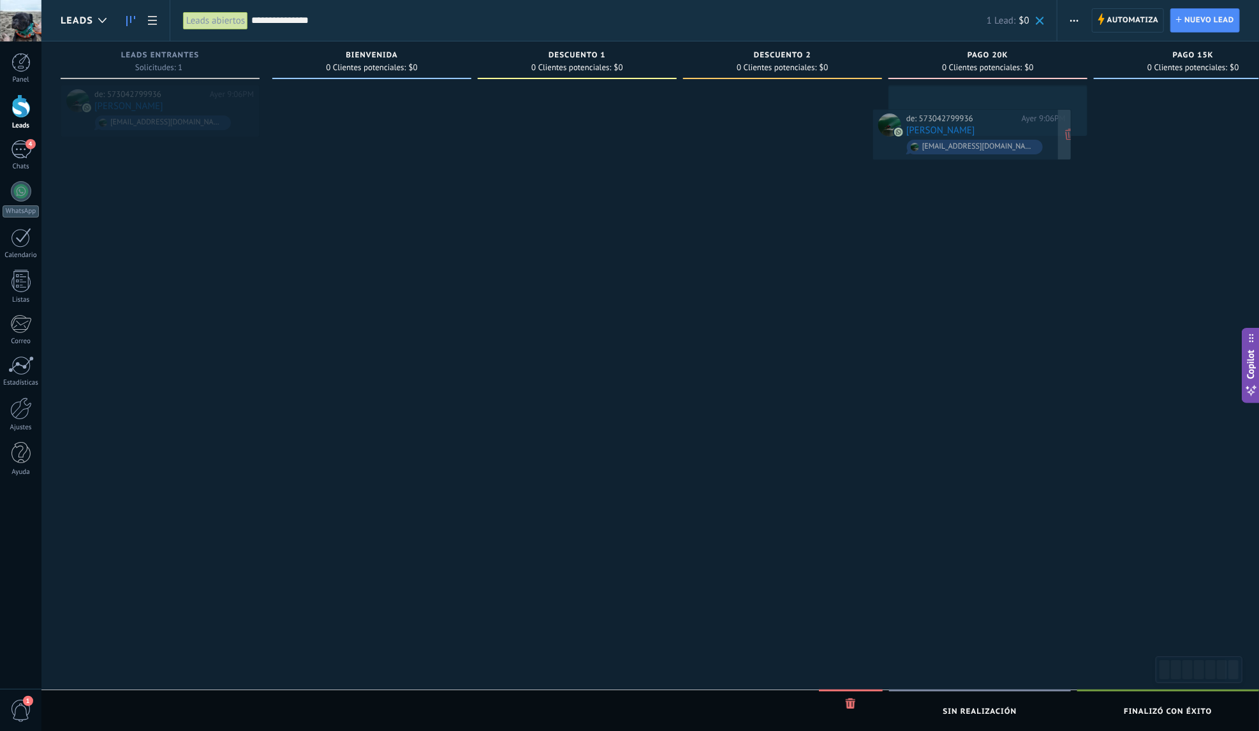
drag, startPoint x: 183, startPoint y: 96, endPoint x: 995, endPoint y: 121, distance: 812.1
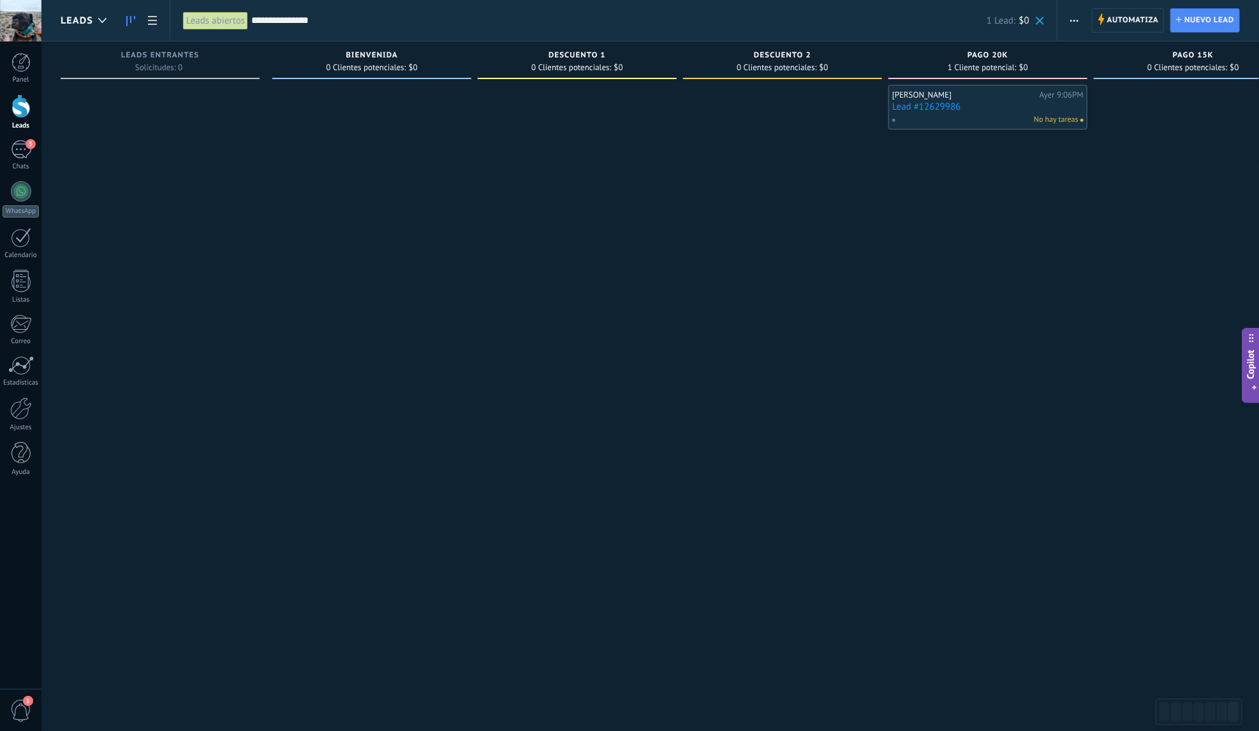
click at [996, 103] on link "Lead #12629986" at bounding box center [987, 106] width 191 height 11
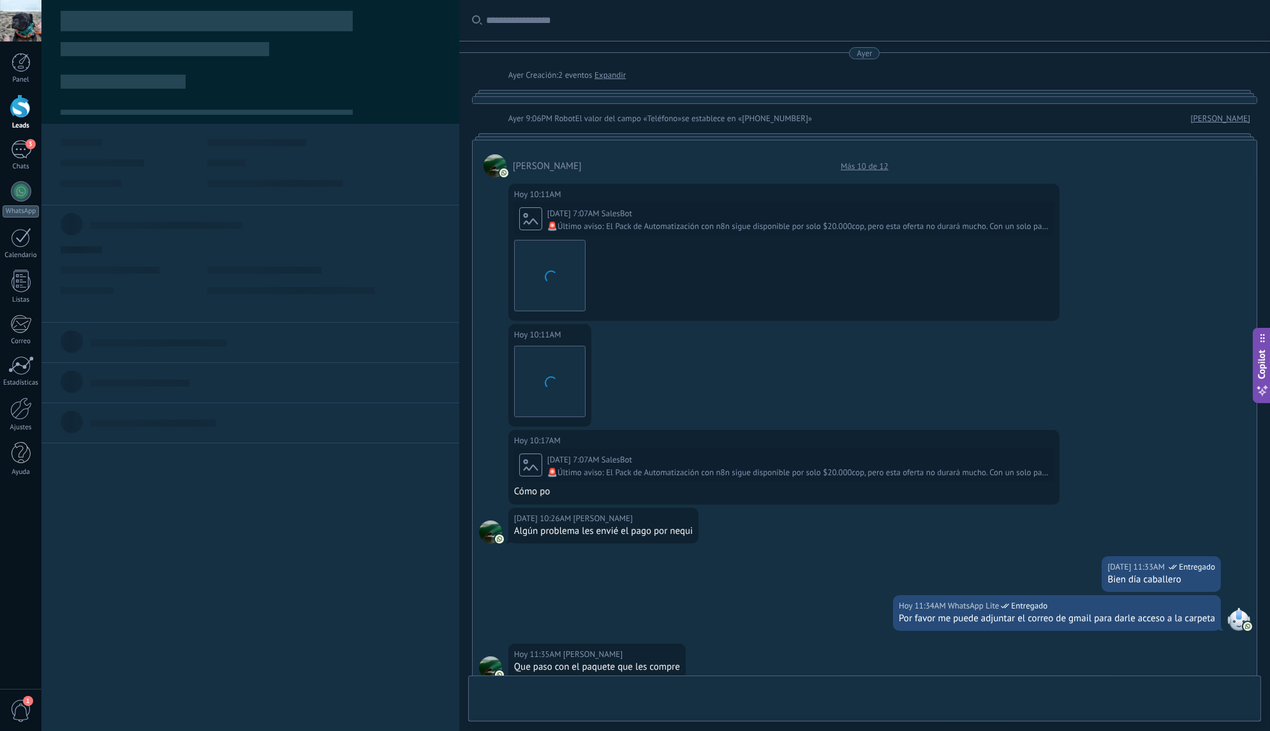
type textarea "**********"
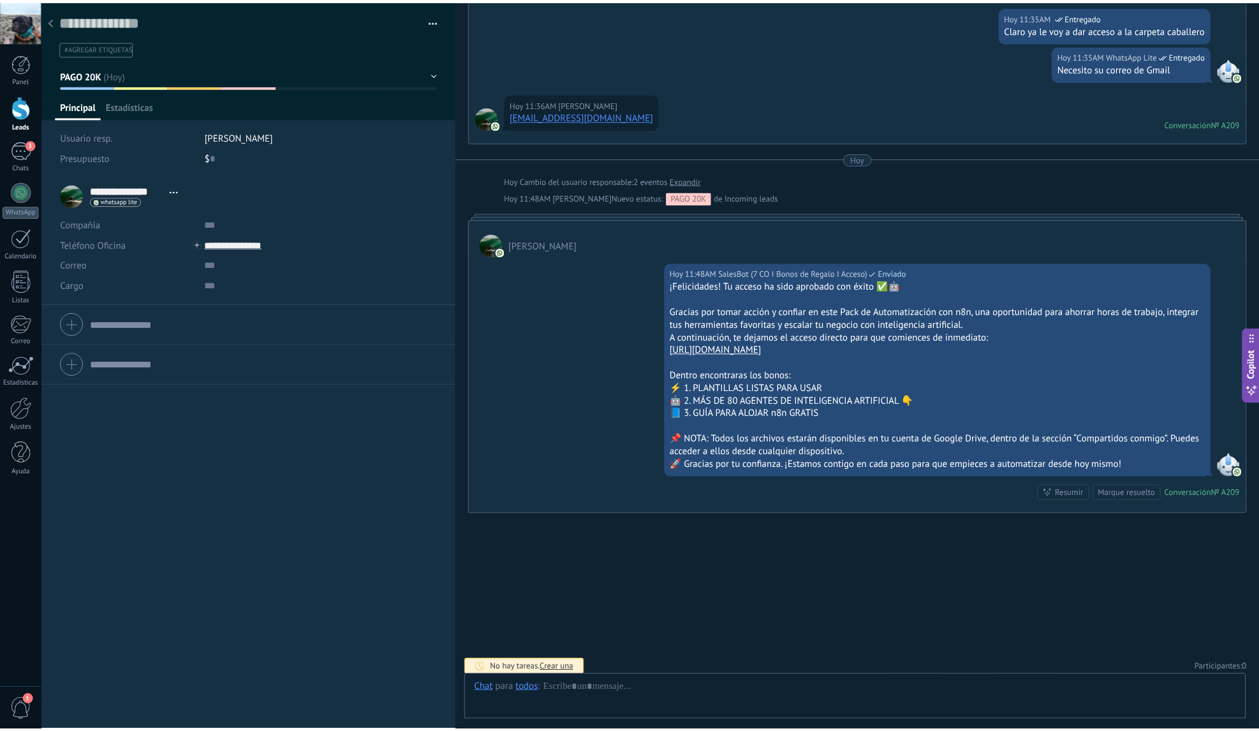
scroll to position [19, 0]
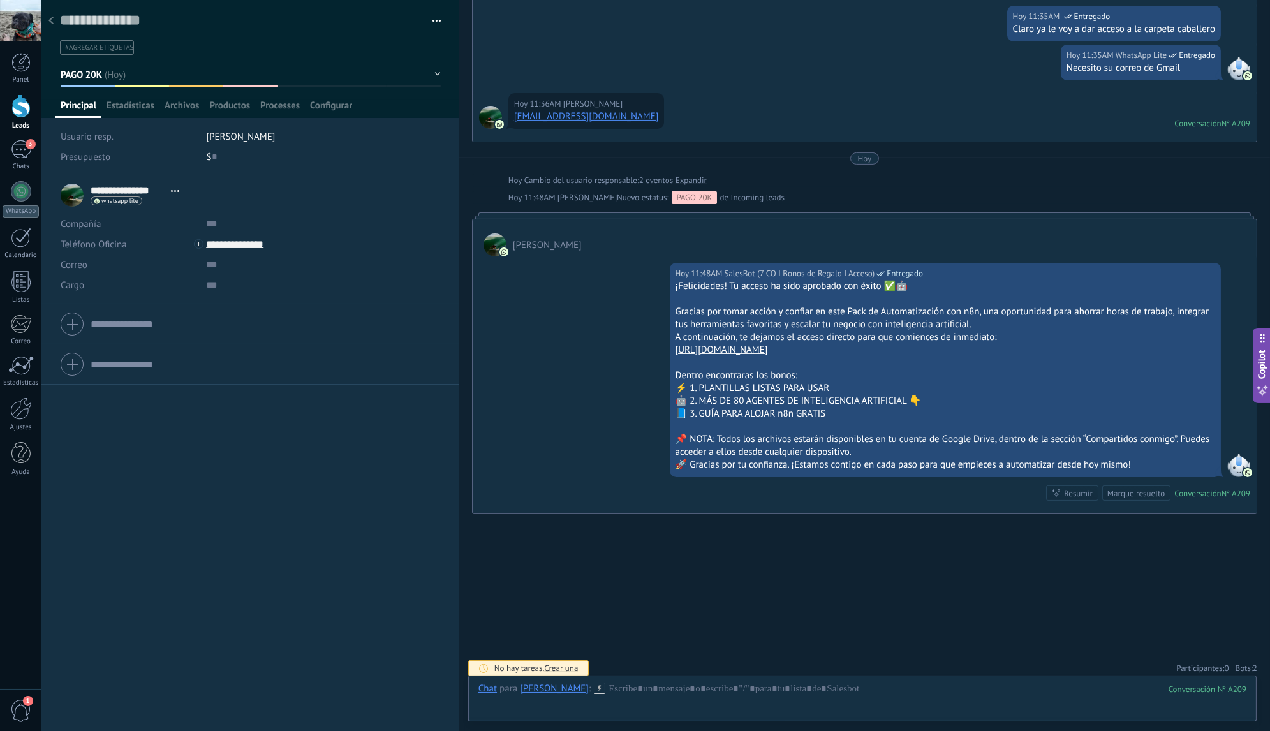
click at [1252, 664] on span "2" at bounding box center [1254, 668] width 4 height 11
click at [1237, 641] on icon at bounding box center [1242, 643] width 10 height 10
click at [1238, 638] on icon at bounding box center [1242, 643] width 10 height 10
click at [54, 22] on div at bounding box center [51, 21] width 18 height 25
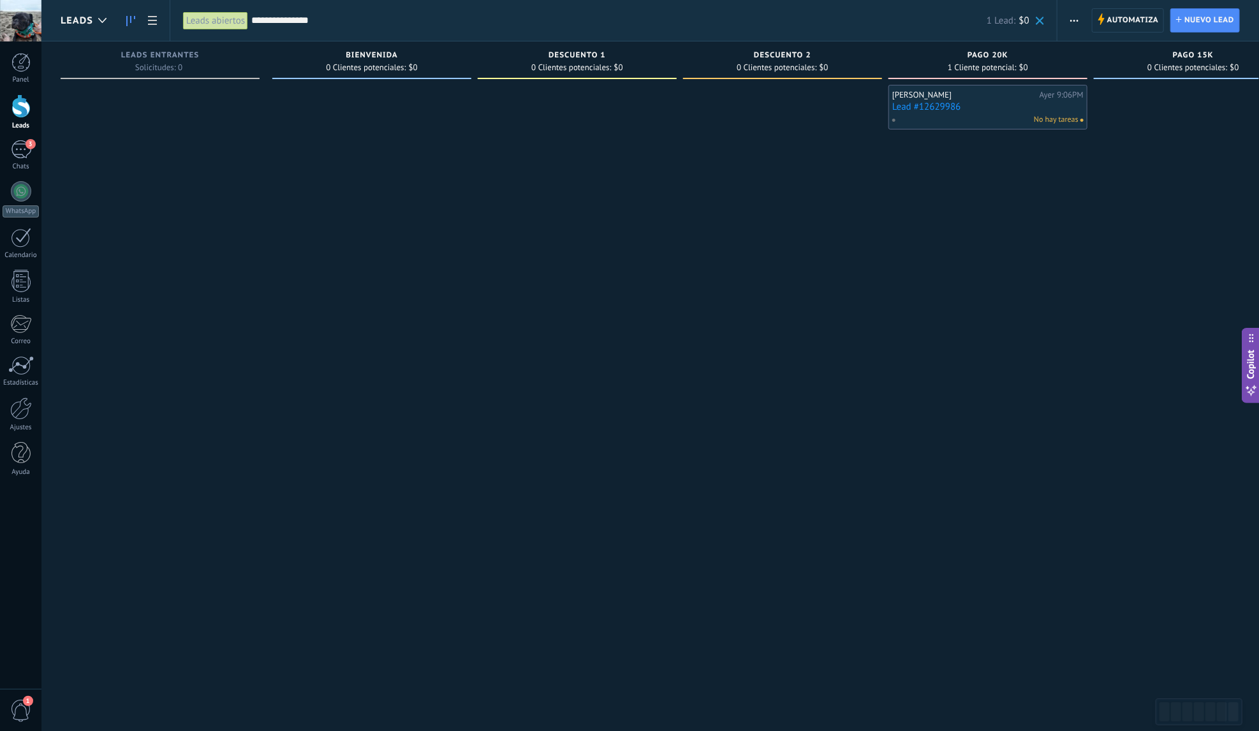
click at [1039, 25] on span at bounding box center [1040, 21] width 8 height 8
